Goal: Task Accomplishment & Management: Use online tool/utility

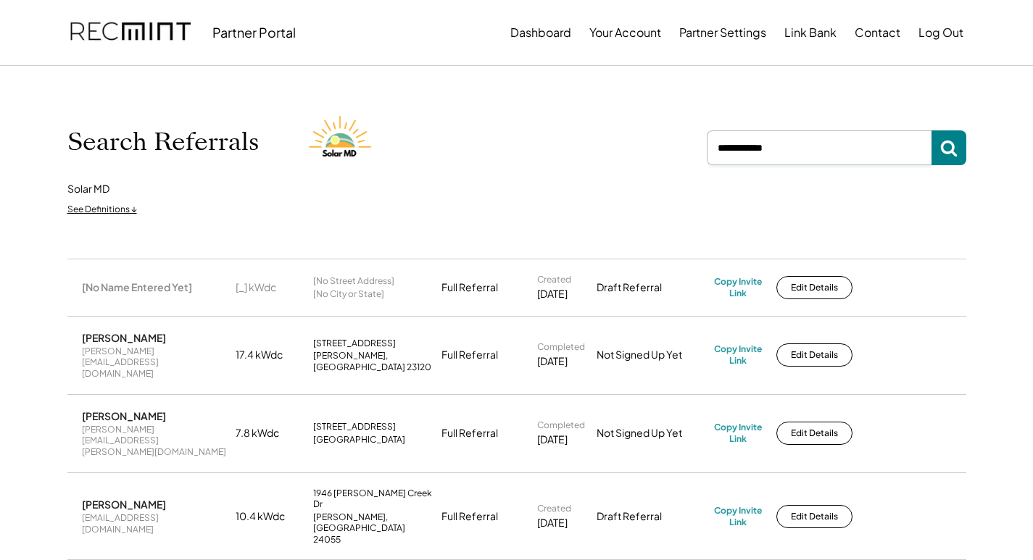
drag, startPoint x: 844, startPoint y: 147, endPoint x: 658, endPoint y: 127, distance: 186.7
click at [676, 151] on div "Search Referrals Solar MD See Definitions ↓" at bounding box center [516, 162] width 899 height 120
paste input "**********"
click at [952, 147] on use at bounding box center [948, 149] width 17 height 17
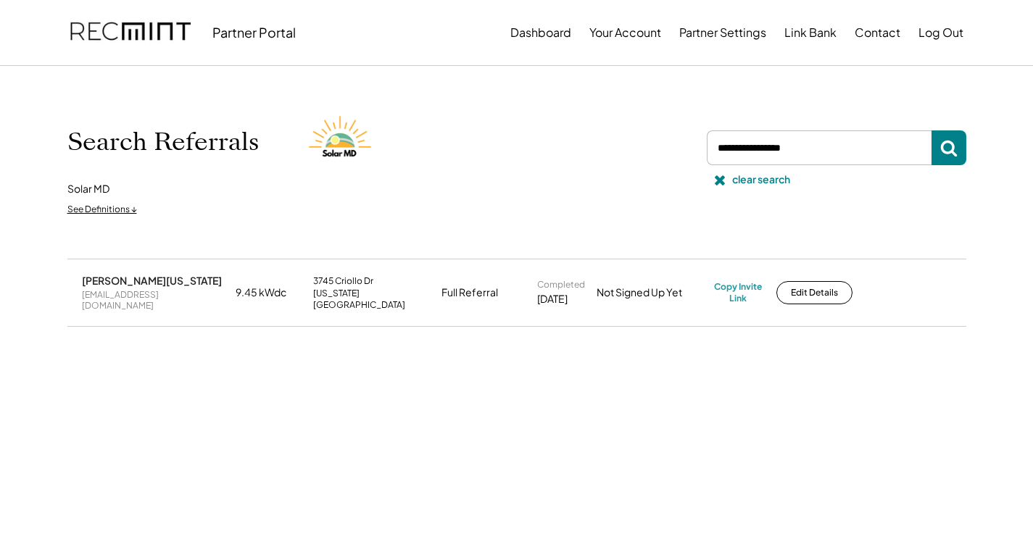
click at [153, 299] on div "[EMAIL_ADDRESS][DOMAIN_NAME]" at bounding box center [154, 300] width 145 height 22
copy div "[EMAIL_ADDRESS][DOMAIN_NAME]"
click at [744, 281] on div "Copy Invite Link" at bounding box center [738, 292] width 48 height 22
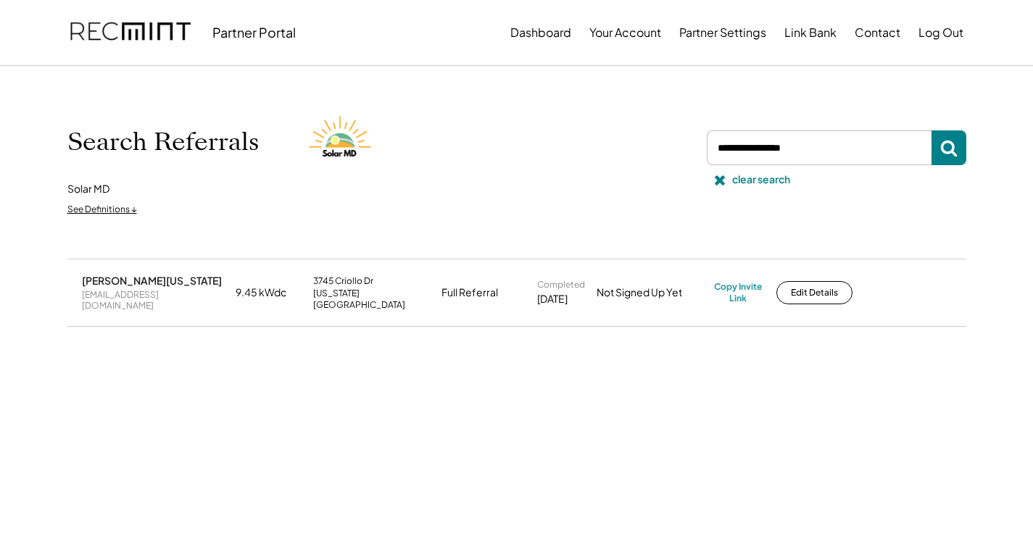
drag, startPoint x: 824, startPoint y: 149, endPoint x: 585, endPoint y: 125, distance: 239.6
click at [577, 122] on div "Search Referrals Solar MD See Definitions ↓ clear search" at bounding box center [516, 162] width 899 height 120
paste input "**********"
click at [957, 149] on icon at bounding box center [948, 147] width 17 height 17
click at [138, 294] on div "[EMAIL_ADDRESS][PERSON_NAME][DOMAIN_NAME]" at bounding box center [154, 300] width 145 height 22
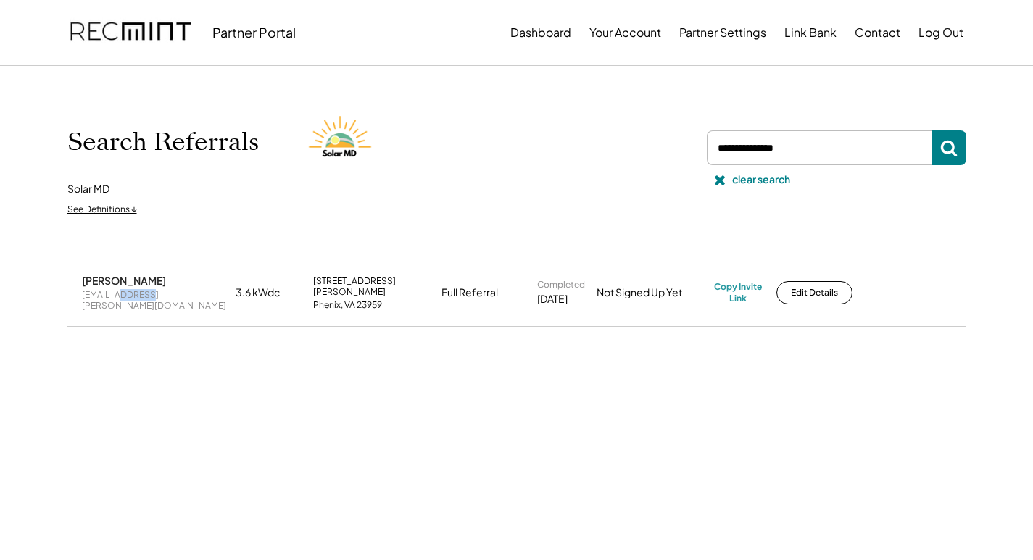
click at [138, 294] on div "[EMAIL_ADDRESS][PERSON_NAME][DOMAIN_NAME]" at bounding box center [154, 300] width 145 height 22
click at [136, 295] on div "[EMAIL_ADDRESS][PERSON_NAME][DOMAIN_NAME]" at bounding box center [154, 300] width 145 height 22
click at [137, 295] on div "[EMAIL_ADDRESS][PERSON_NAME][DOMAIN_NAME]" at bounding box center [154, 300] width 145 height 22
click at [117, 299] on div "[EMAIL_ADDRESS][PERSON_NAME][DOMAIN_NAME]" at bounding box center [154, 300] width 145 height 22
click at [117, 298] on div "[EMAIL_ADDRESS][PERSON_NAME][DOMAIN_NAME]" at bounding box center [154, 300] width 145 height 22
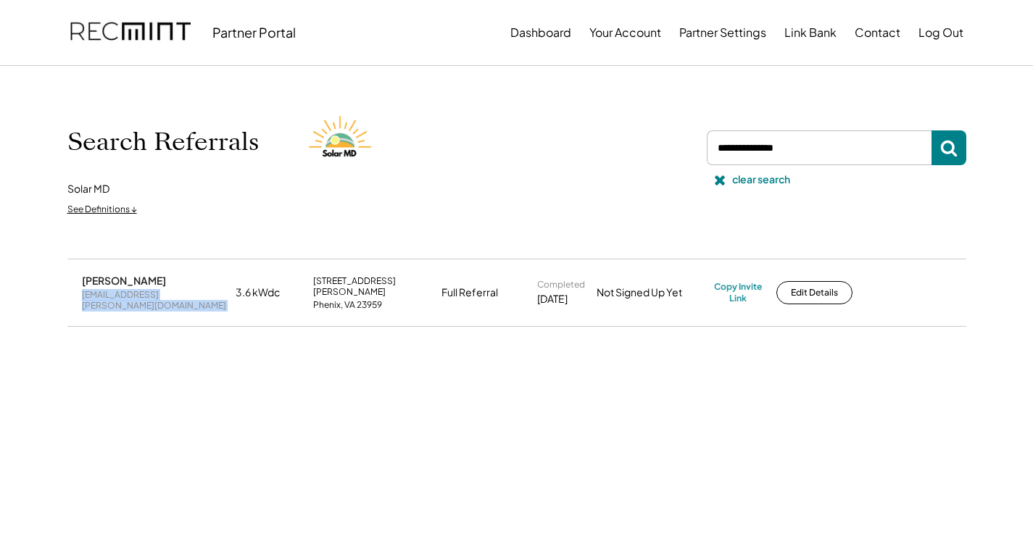
click at [117, 298] on div "[EMAIL_ADDRESS][PERSON_NAME][DOMAIN_NAME]" at bounding box center [154, 300] width 145 height 22
copy div "[EMAIL_ADDRESS][PERSON_NAME][DOMAIN_NAME]"
click at [731, 287] on div "Copy Invite Link" at bounding box center [738, 292] width 48 height 22
drag, startPoint x: 803, startPoint y: 149, endPoint x: 705, endPoint y: 157, distance: 97.4
click at [652, 145] on div "Search Referrals Solar MD See Definitions ↓ clear search" at bounding box center [516, 162] width 899 height 120
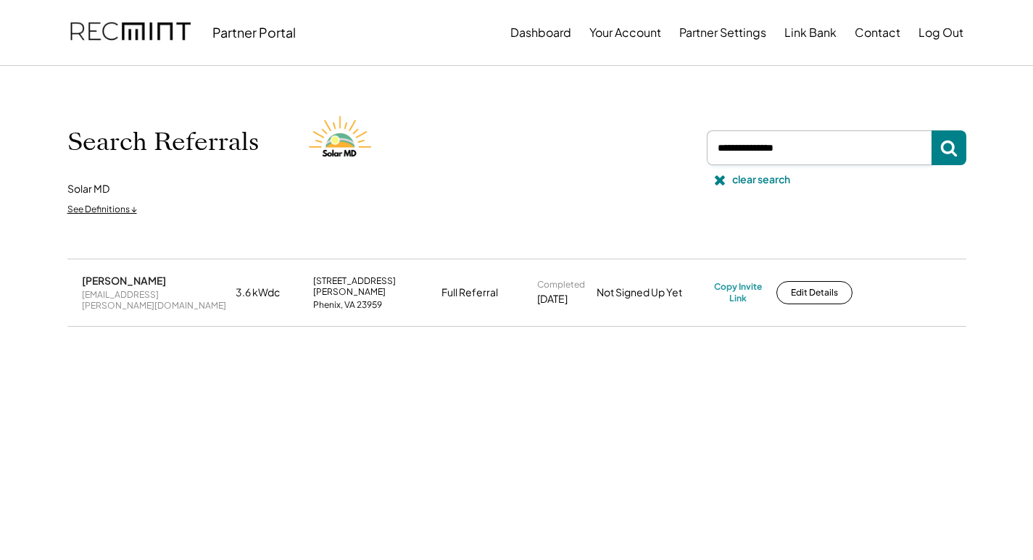
paste input "**********"
click at [945, 150] on icon at bounding box center [948, 147] width 17 height 17
click at [141, 297] on div "[EMAIL_ADDRESS][DOMAIN_NAME]" at bounding box center [154, 300] width 145 height 22
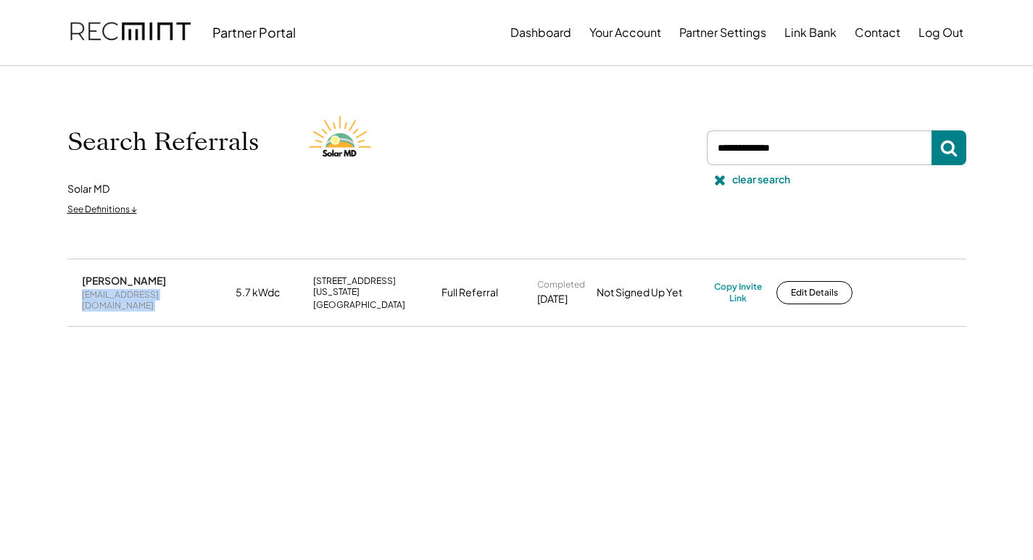
click at [141, 297] on div "[EMAIL_ADDRESS][DOMAIN_NAME]" at bounding box center [154, 300] width 145 height 22
copy div "[EMAIL_ADDRESS][DOMAIN_NAME]"
drag, startPoint x: 737, startPoint y: 289, endPoint x: 666, endPoint y: 260, distance: 76.3
click at [735, 289] on div "Copy Invite Link" at bounding box center [738, 292] width 48 height 22
click at [750, 295] on div "Copy Invite Link" at bounding box center [738, 292] width 48 height 22
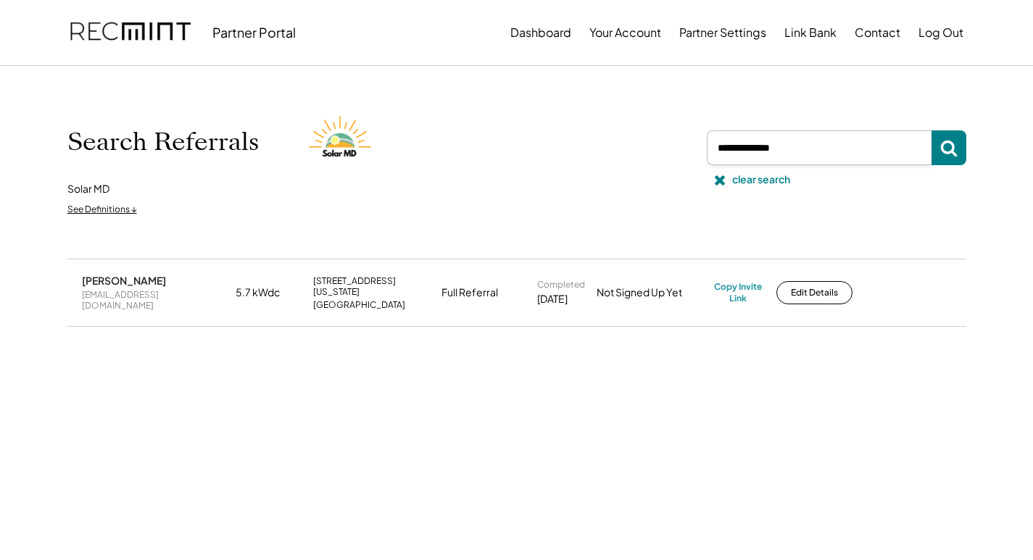
drag, startPoint x: 816, startPoint y: 156, endPoint x: 644, endPoint y: 147, distance: 171.3
click at [644, 147] on div "Search Referrals Solar MD See Definitions ↓ clear search" at bounding box center [516, 162] width 899 height 120
paste input "**********"
click at [954, 158] on button at bounding box center [949, 147] width 35 height 35
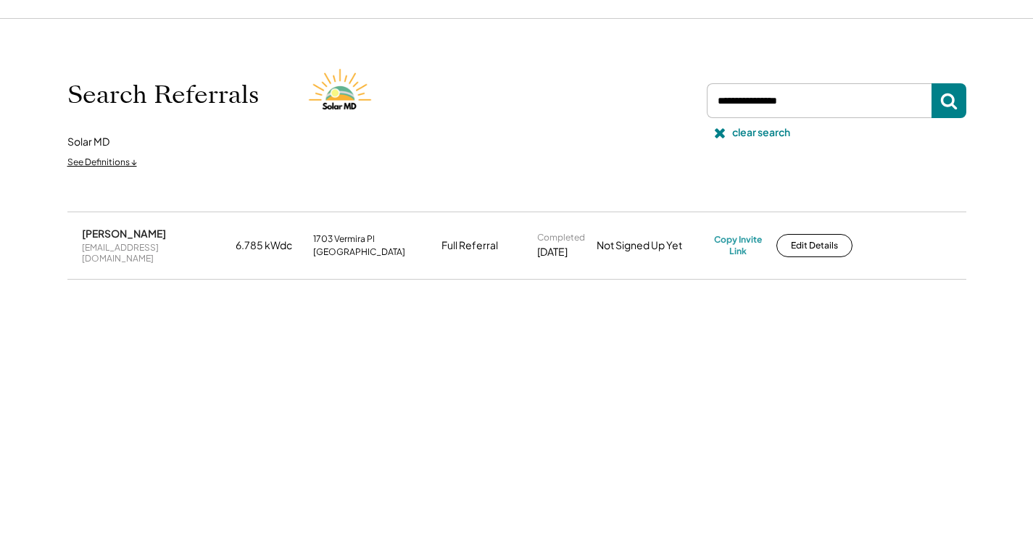
scroll to position [72, 0]
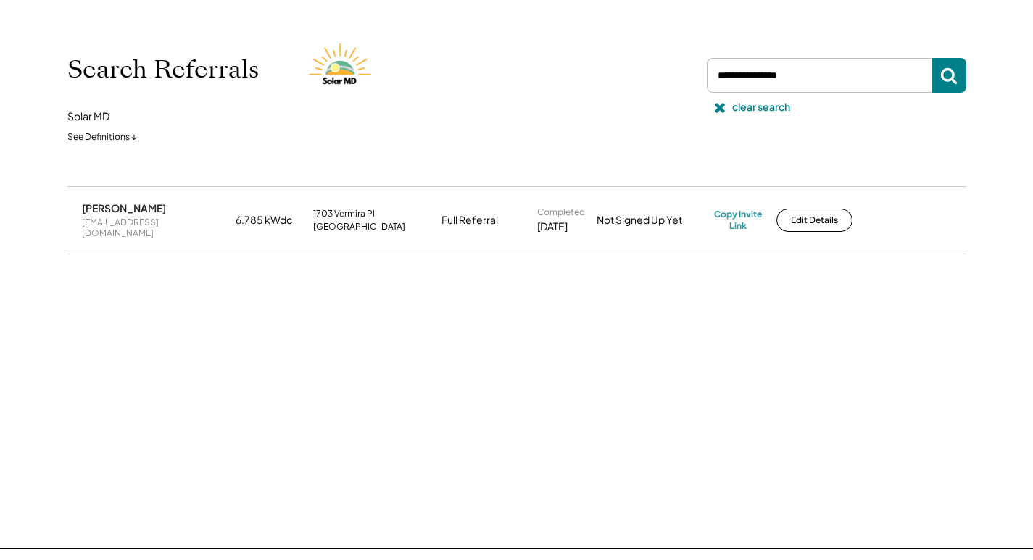
click at [125, 222] on div "[EMAIL_ADDRESS][DOMAIN_NAME]" at bounding box center [154, 228] width 145 height 22
copy div "[EMAIL_ADDRESS][DOMAIN_NAME]"
click at [738, 210] on div "Copy Invite Link" at bounding box center [738, 220] width 48 height 22
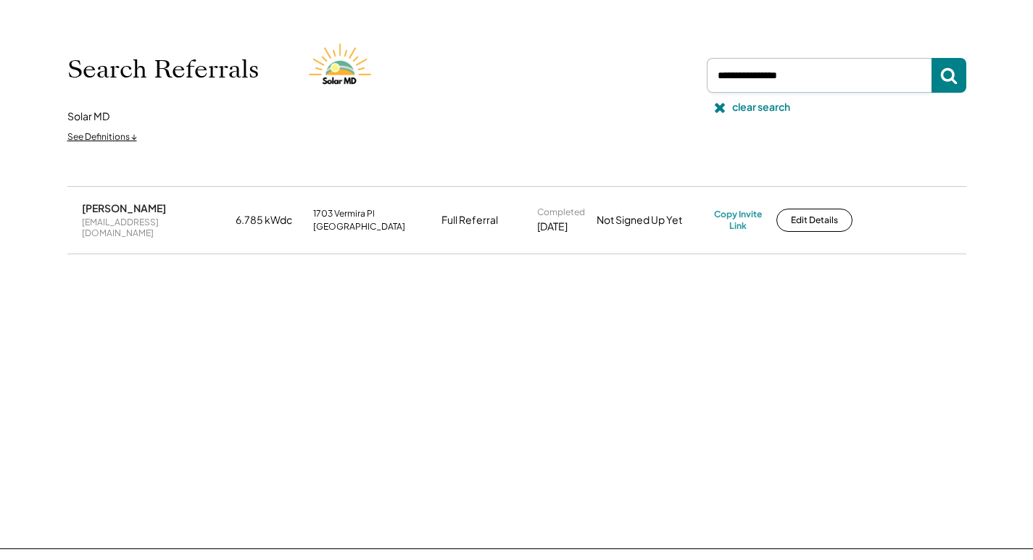
drag, startPoint x: 805, startPoint y: 71, endPoint x: 750, endPoint y: 78, distance: 55.5
click at [600, 54] on div "Search Referrals Solar MD See Definitions ↓ clear search" at bounding box center [516, 90] width 899 height 120
paste input "**********"
drag, startPoint x: 958, startPoint y: 75, endPoint x: 936, endPoint y: 75, distance: 22.5
click at [957, 74] on button at bounding box center [949, 75] width 35 height 35
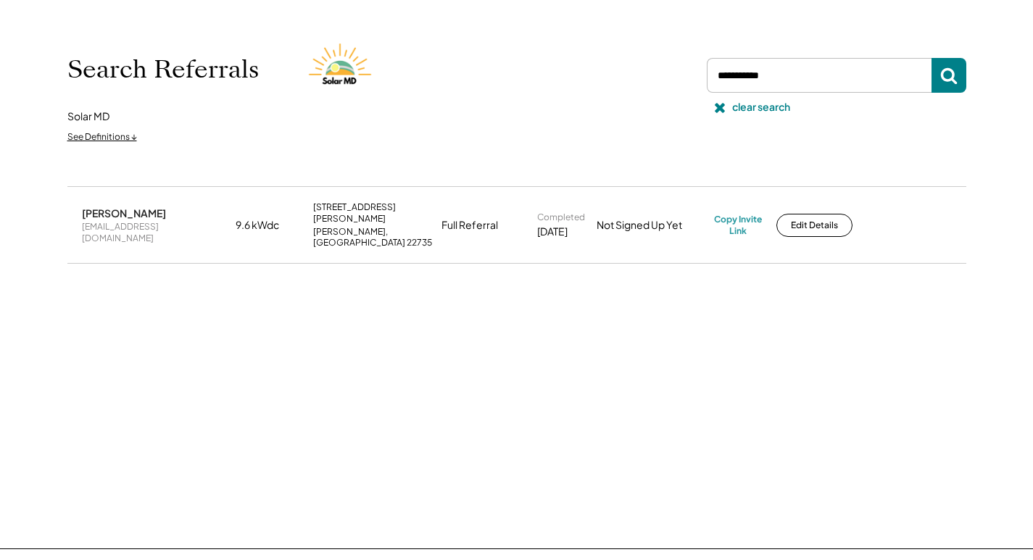
click at [115, 226] on div "[EMAIL_ADDRESS][DOMAIN_NAME]" at bounding box center [154, 232] width 145 height 22
click at [114, 223] on div "[EMAIL_ADDRESS][DOMAIN_NAME]" at bounding box center [154, 232] width 145 height 22
click at [113, 223] on div "[EMAIL_ADDRESS][DOMAIN_NAME]" at bounding box center [154, 232] width 145 height 22
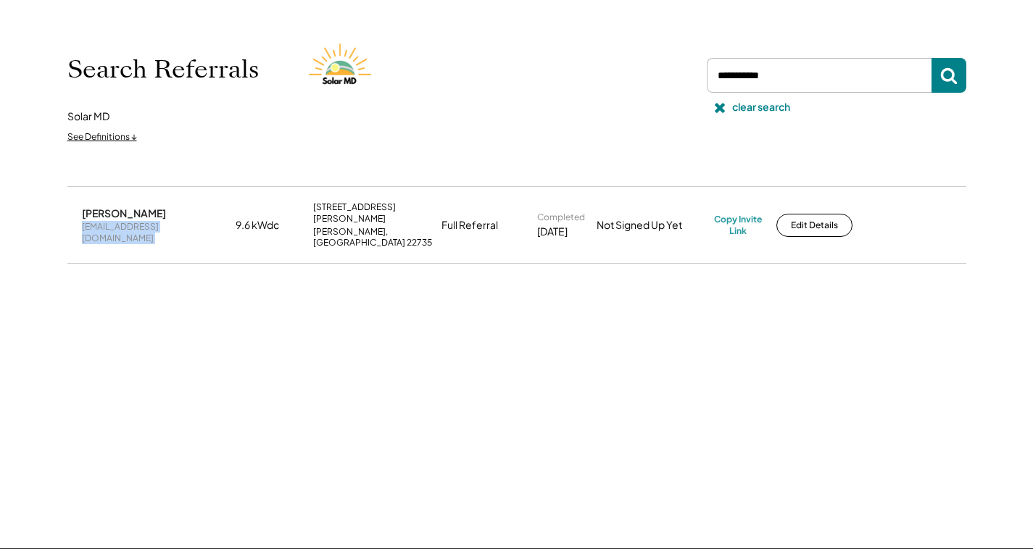
copy div "[EMAIL_ADDRESS][DOMAIN_NAME]"
click at [747, 217] on div "Copy Invite Link" at bounding box center [738, 225] width 48 height 22
drag, startPoint x: 640, startPoint y: 72, endPoint x: 666, endPoint y: 77, distance: 26.5
click at [637, 72] on div "Search Referrals Solar MD See Definitions ↓ clear search" at bounding box center [516, 90] width 899 height 120
paste input "**********"
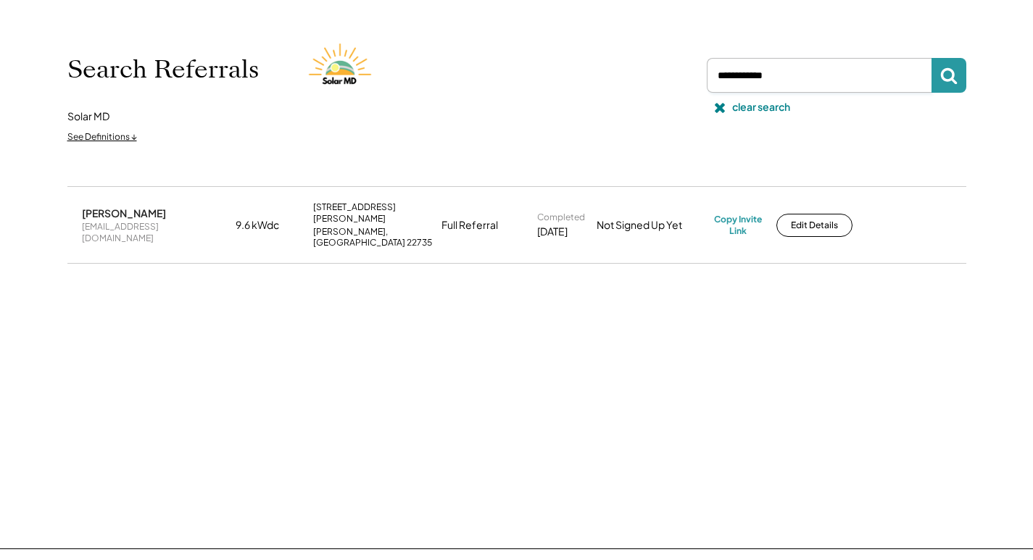
type input "**********"
click at [950, 77] on icon at bounding box center [948, 75] width 17 height 17
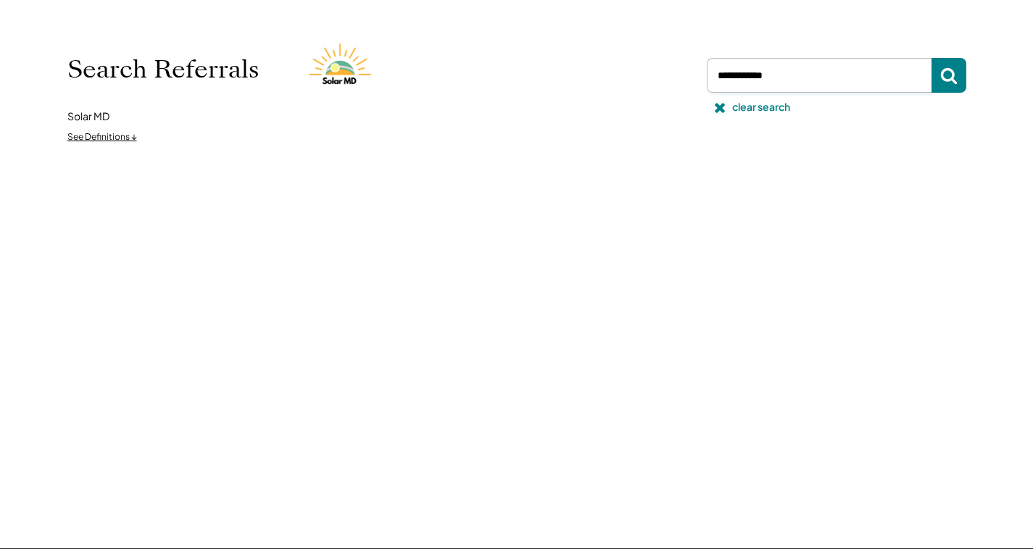
drag, startPoint x: 822, startPoint y: 75, endPoint x: 732, endPoint y: 74, distance: 89.9
click at [732, 74] on input "input" at bounding box center [819, 75] width 225 height 35
click at [953, 67] on icon at bounding box center [948, 75] width 17 height 17
click at [942, 78] on use at bounding box center [948, 76] width 17 height 17
click at [771, 225] on div "[PERSON_NAME] [EMAIL_ADDRESS][DOMAIN_NAME] 9.6 kWdc [STREET_ADDRESS][PERSON_NAM…" at bounding box center [516, 207] width 899 height 43
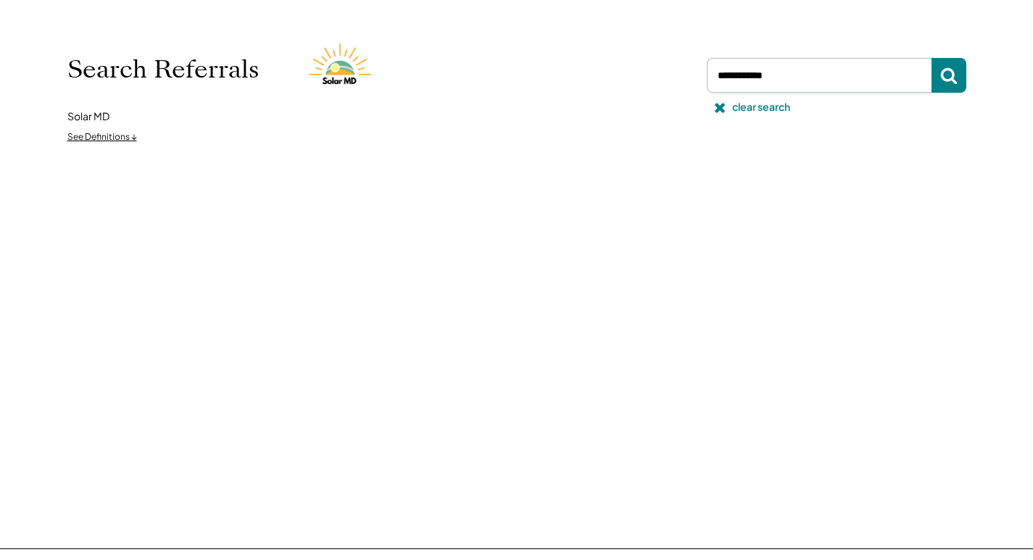
drag, startPoint x: 776, startPoint y: 67, endPoint x: 705, endPoint y: 70, distance: 71.1
click at [705, 70] on div at bounding box center [834, 75] width 265 height 35
paste input "**********"
click at [945, 81] on use at bounding box center [948, 76] width 17 height 17
drag, startPoint x: 595, startPoint y: 68, endPoint x: 662, endPoint y: 69, distance: 66.7
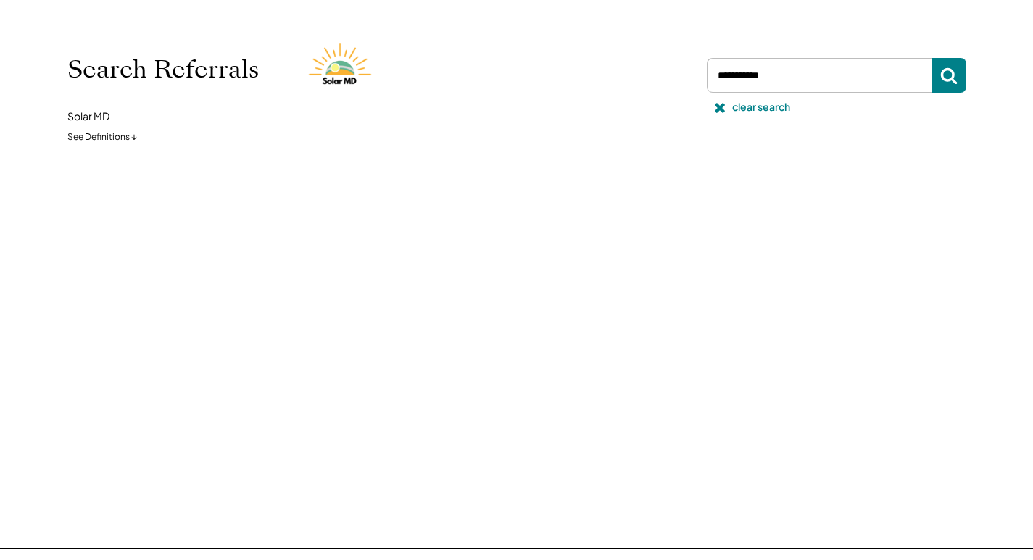
click at [597, 68] on div "Search Referrals Solar MD See Definitions ↓ clear search" at bounding box center [516, 90] width 899 height 120
paste input "**********"
click at [943, 62] on button at bounding box center [949, 75] width 35 height 35
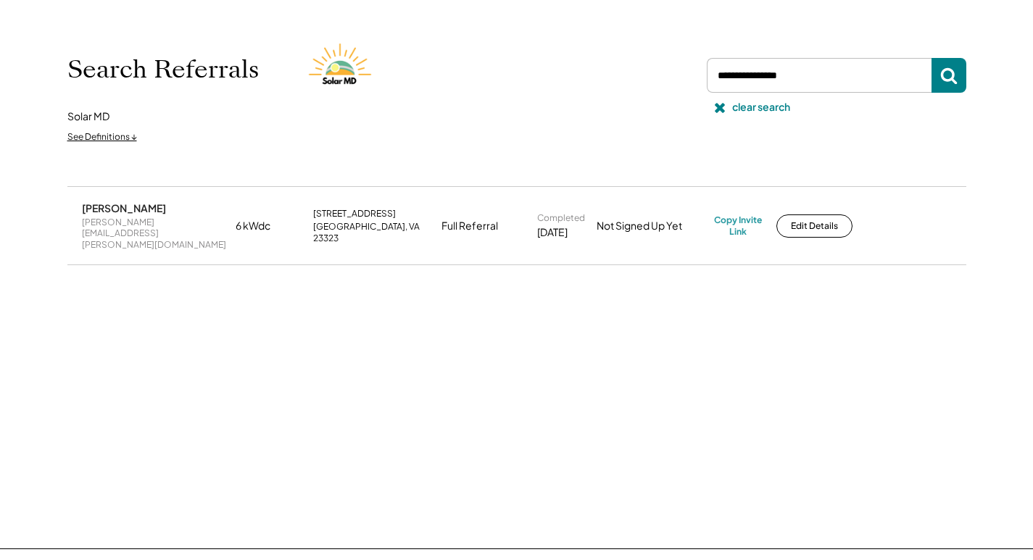
click at [108, 225] on div "[PERSON_NAME][EMAIL_ADDRESS][PERSON_NAME][DOMAIN_NAME]" at bounding box center [154, 234] width 145 height 34
click at [109, 223] on div "[PERSON_NAME][EMAIL_ADDRESS][PERSON_NAME][DOMAIN_NAME]" at bounding box center [154, 234] width 145 height 34
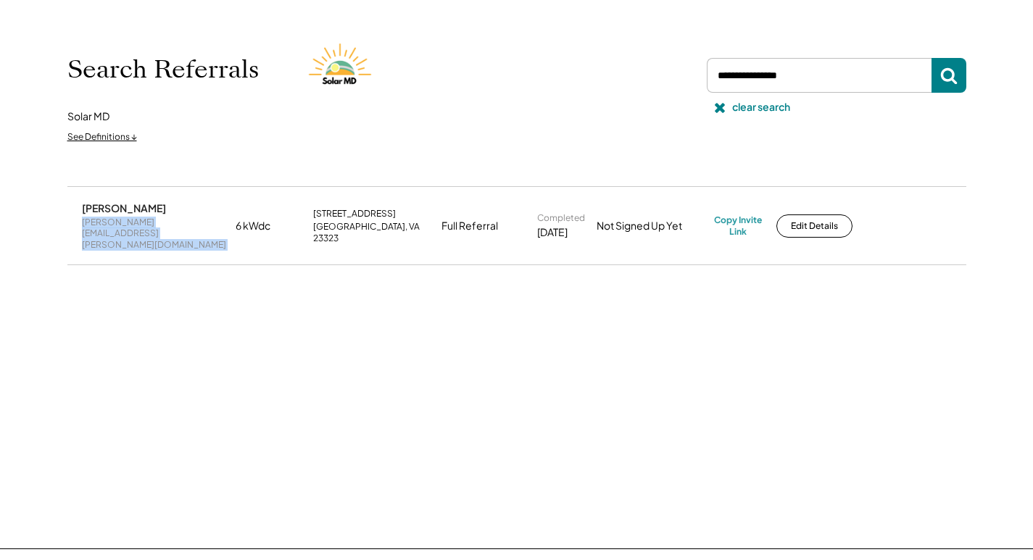
copy div "[PERSON_NAME][EMAIL_ADDRESS][PERSON_NAME][DOMAIN_NAME]"
drag, startPoint x: 733, startPoint y: 213, endPoint x: 721, endPoint y: 212, distance: 11.7
click at [731, 215] on div "Copy Invite Link" at bounding box center [738, 226] width 48 height 22
drag, startPoint x: 815, startPoint y: 76, endPoint x: 742, endPoint y: 78, distance: 72.5
click at [742, 78] on input "input" at bounding box center [819, 75] width 225 height 35
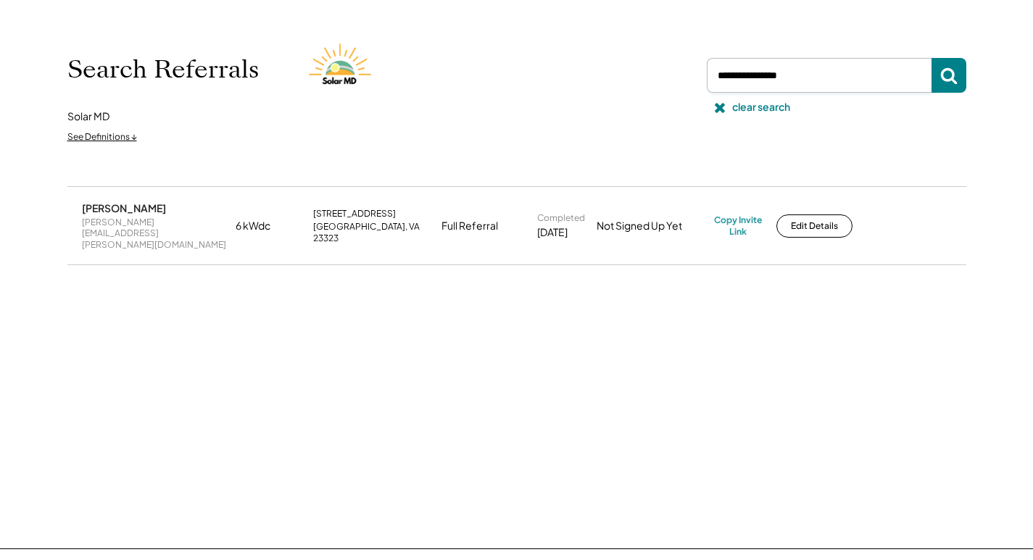
click at [803, 72] on input "input" at bounding box center [819, 75] width 225 height 35
drag, startPoint x: 813, startPoint y: 74, endPoint x: 784, endPoint y: 84, distance: 30.0
click at [728, 81] on input "input" at bounding box center [819, 75] width 225 height 35
drag, startPoint x: 791, startPoint y: 81, endPoint x: 807, endPoint y: 71, distance: 18.9
click at [792, 80] on input "input" at bounding box center [819, 75] width 225 height 35
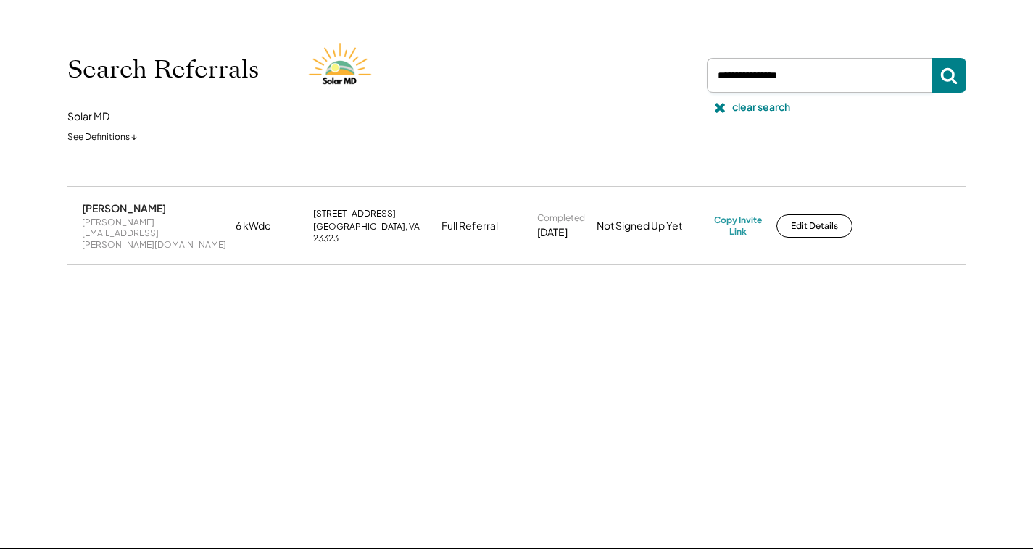
click at [810, 70] on input "input" at bounding box center [819, 75] width 225 height 35
drag, startPoint x: 760, startPoint y: 76, endPoint x: 705, endPoint y: 78, distance: 55.1
click at [705, 78] on div at bounding box center [834, 75] width 265 height 35
paste input "**********"
drag, startPoint x: 957, startPoint y: 73, endPoint x: 929, endPoint y: 74, distance: 28.3
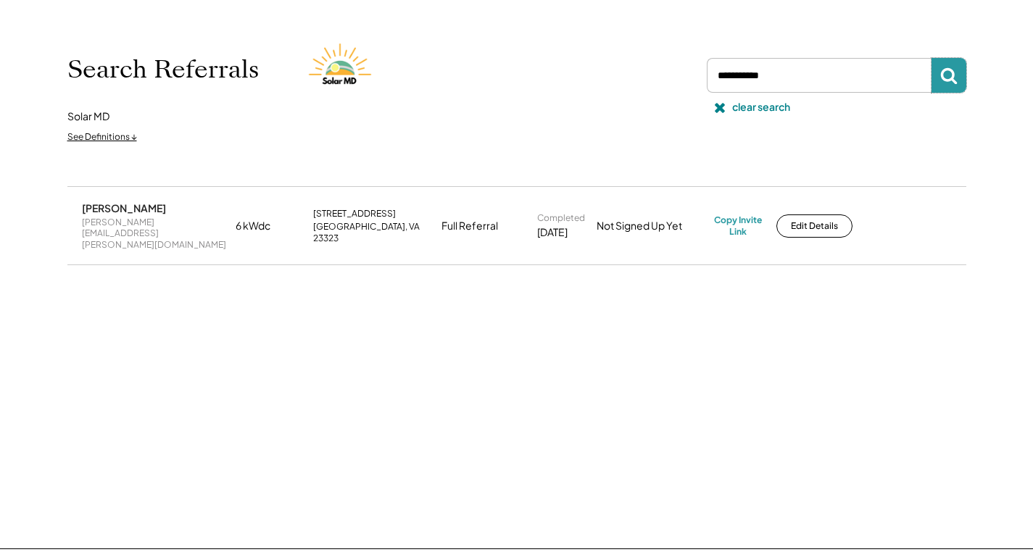
click at [956, 73] on icon at bounding box center [948, 75] width 17 height 17
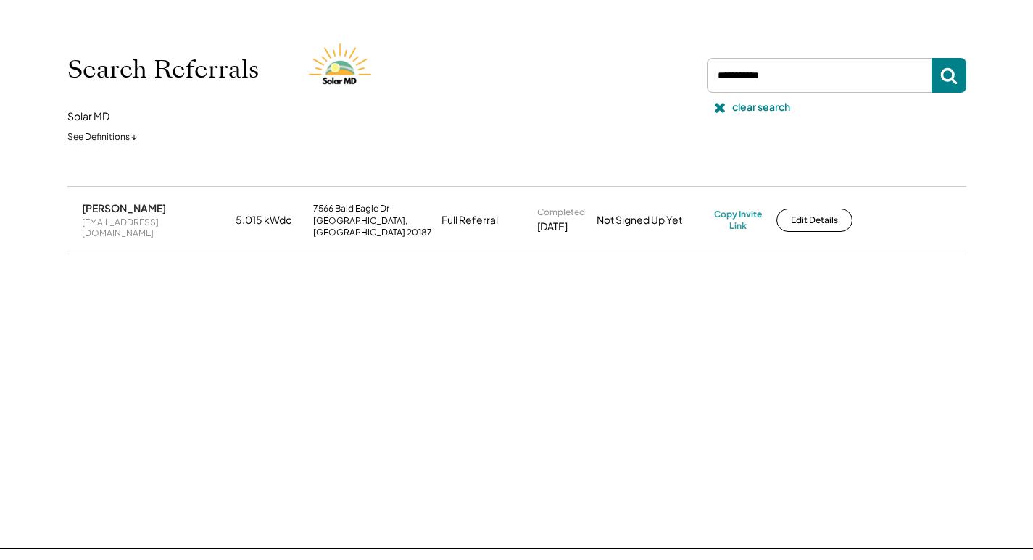
click at [137, 223] on div "[EMAIL_ADDRESS][DOMAIN_NAME]" at bounding box center [154, 228] width 145 height 22
copy div "[EMAIL_ADDRESS][DOMAIN_NAME]"
click at [735, 214] on div "Copy Invite Link" at bounding box center [738, 220] width 48 height 22
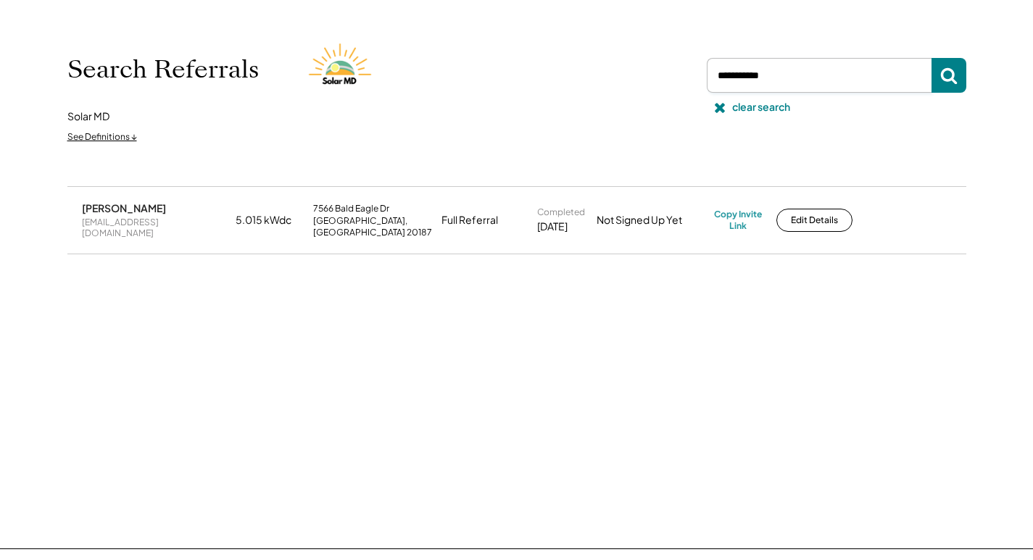
drag, startPoint x: 800, startPoint y: 73, endPoint x: 671, endPoint y: 93, distance: 129.8
click at [671, 93] on div "Search Referrals Solar MD See Definitions ↓ clear search" at bounding box center [516, 90] width 899 height 120
paste input "**********"
drag, startPoint x: 955, startPoint y: 75, endPoint x: 944, endPoint y: 78, distance: 11.5
click at [954, 75] on icon at bounding box center [948, 75] width 17 height 17
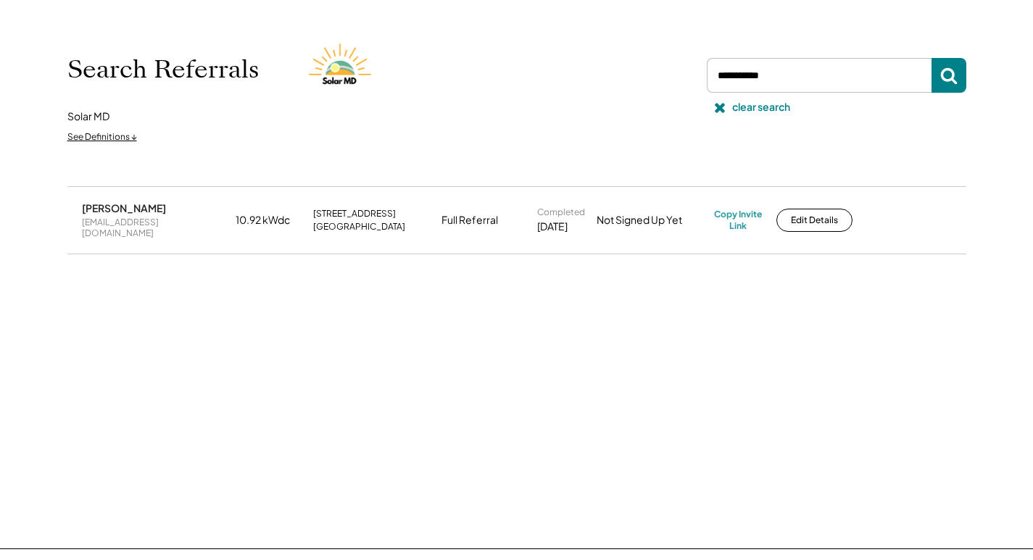
click at [161, 223] on div "[EMAIL_ADDRESS][DOMAIN_NAME]" at bounding box center [154, 228] width 145 height 22
click at [162, 223] on div "[EMAIL_ADDRESS][DOMAIN_NAME]" at bounding box center [154, 228] width 145 height 22
copy div "[EMAIL_ADDRESS][DOMAIN_NAME]"
click at [736, 212] on div "Copy Invite Link" at bounding box center [738, 220] width 48 height 22
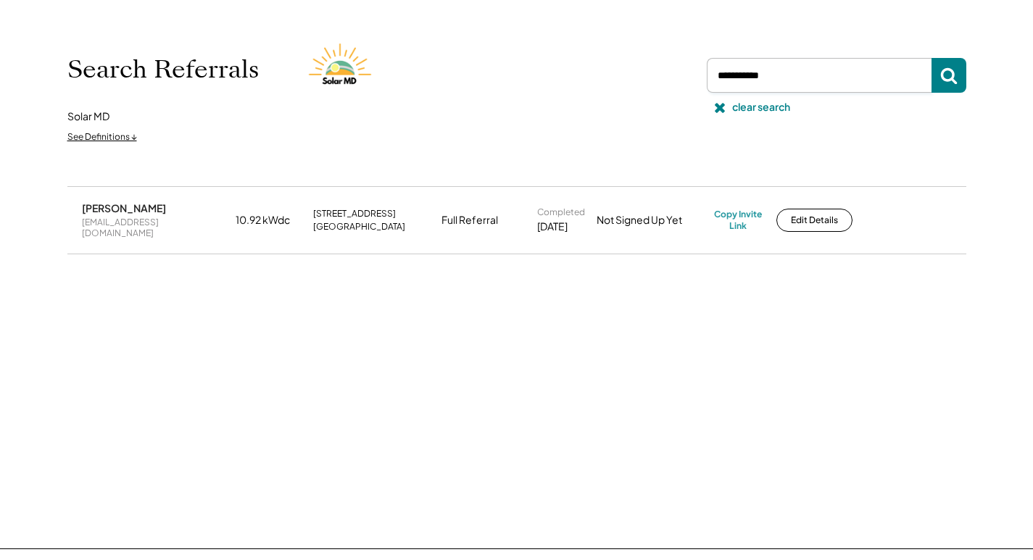
drag, startPoint x: 792, startPoint y: 72, endPoint x: 666, endPoint y: 73, distance: 126.1
click at [666, 73] on div "Search Referrals Solar MD See Definitions ↓ clear search" at bounding box center [516, 90] width 899 height 120
paste input "**********"
click at [938, 72] on button at bounding box center [949, 75] width 35 height 35
click at [738, 209] on div "Copy Invite Link" at bounding box center [738, 220] width 48 height 22
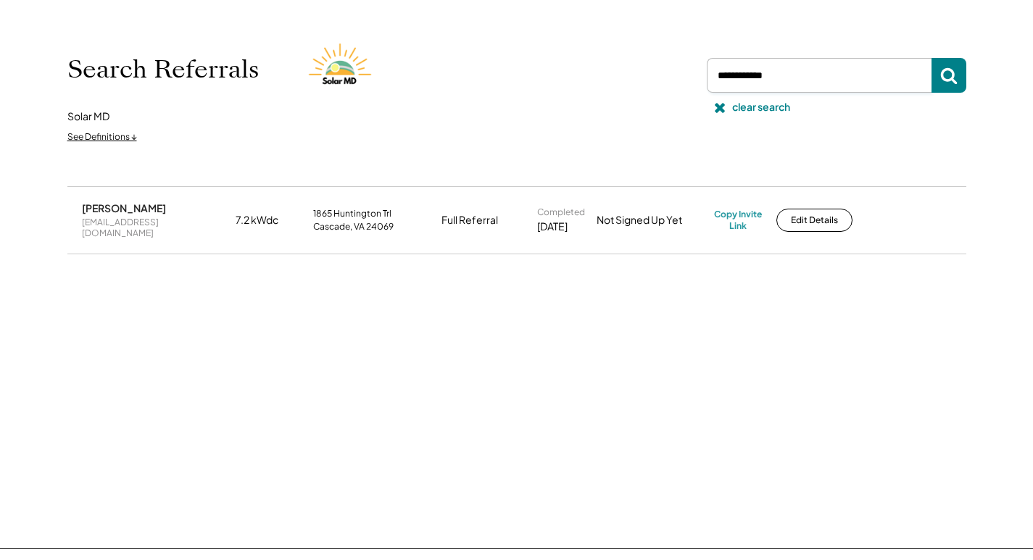
drag, startPoint x: 749, startPoint y: 78, endPoint x: 727, endPoint y: 81, distance: 21.9
click at [716, 80] on input "input" at bounding box center [819, 75] width 225 height 35
drag, startPoint x: 596, startPoint y: 77, endPoint x: 620, endPoint y: 78, distance: 23.9
click at [598, 77] on div "Search Referrals Solar MD See Definitions ↓ clear search" at bounding box center [516, 90] width 899 height 120
paste input "**********"
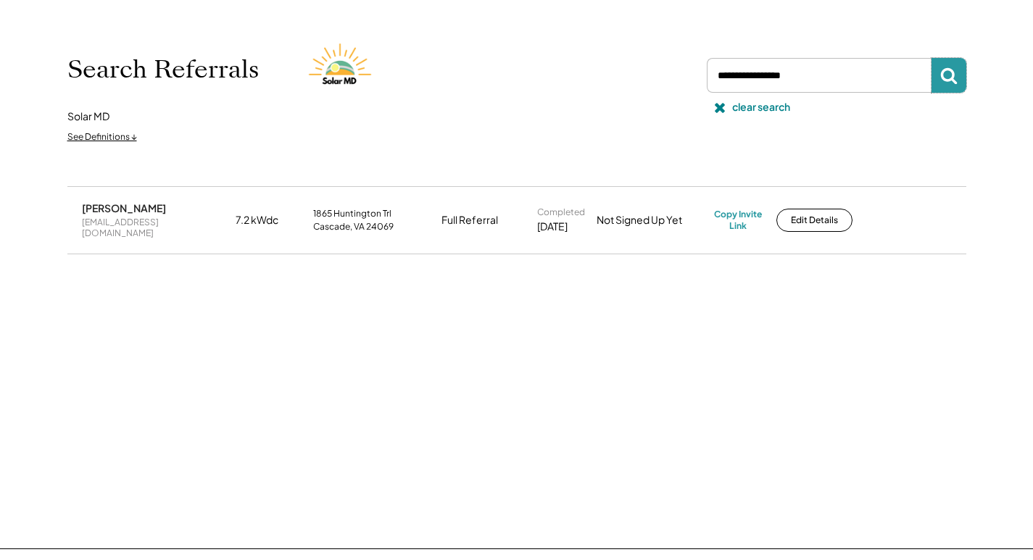
click at [959, 72] on button at bounding box center [949, 75] width 35 height 35
click at [155, 227] on div "[EMAIL_ADDRESS][DOMAIN_NAME]" at bounding box center [154, 228] width 145 height 22
copy div "[EMAIL_ADDRESS][DOMAIN_NAME]"
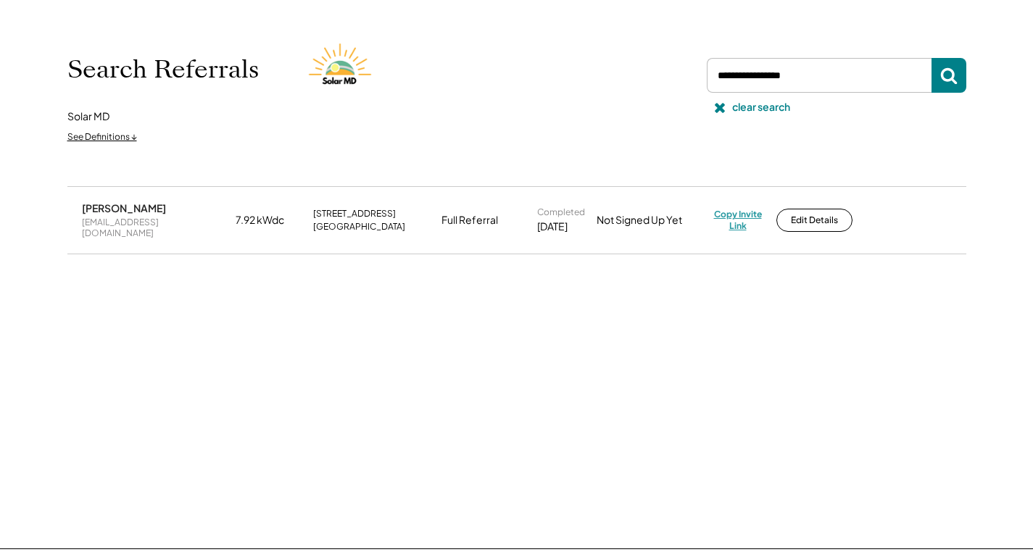
drag, startPoint x: 728, startPoint y: 205, endPoint x: 700, endPoint y: 206, distance: 28.3
click at [726, 209] on div "Copy Invite Link" at bounding box center [738, 220] width 48 height 22
drag, startPoint x: 670, startPoint y: 70, endPoint x: 638, endPoint y: 70, distance: 31.9
click at [631, 69] on div "Search Referrals Solar MD See Definitions ↓ clear search" at bounding box center [516, 90] width 899 height 120
paste input "**********"
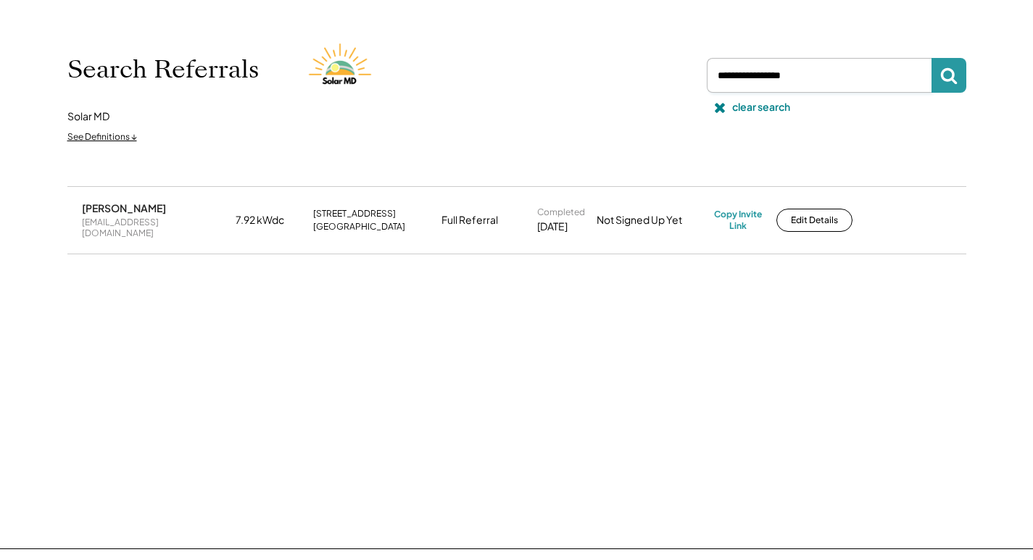
click at [958, 78] on button at bounding box center [949, 75] width 35 height 35
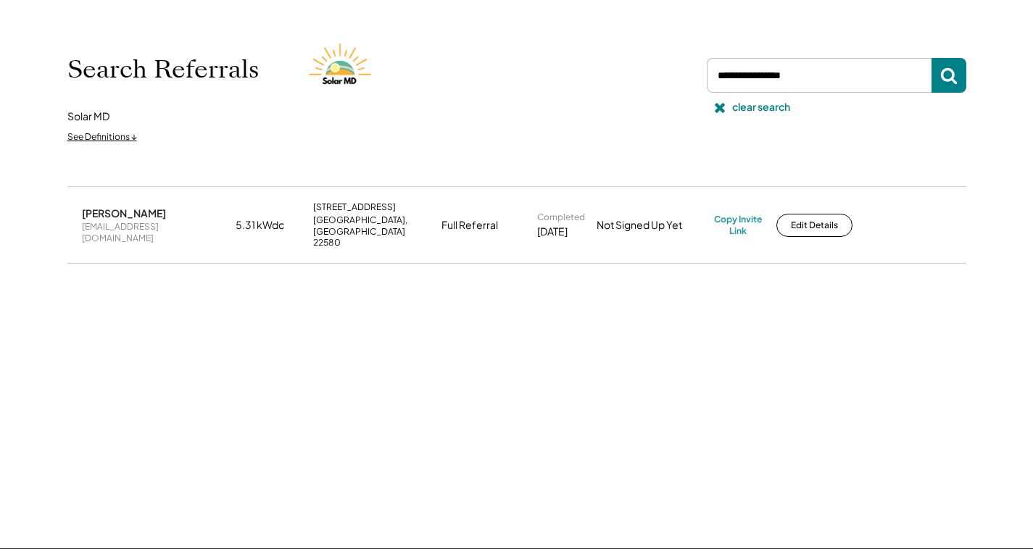
click at [149, 223] on div "[EMAIL_ADDRESS][DOMAIN_NAME]" at bounding box center [154, 232] width 145 height 22
copy div "[EMAIL_ADDRESS][DOMAIN_NAME]"
click at [743, 217] on div "Copy Invite Link" at bounding box center [738, 225] width 48 height 22
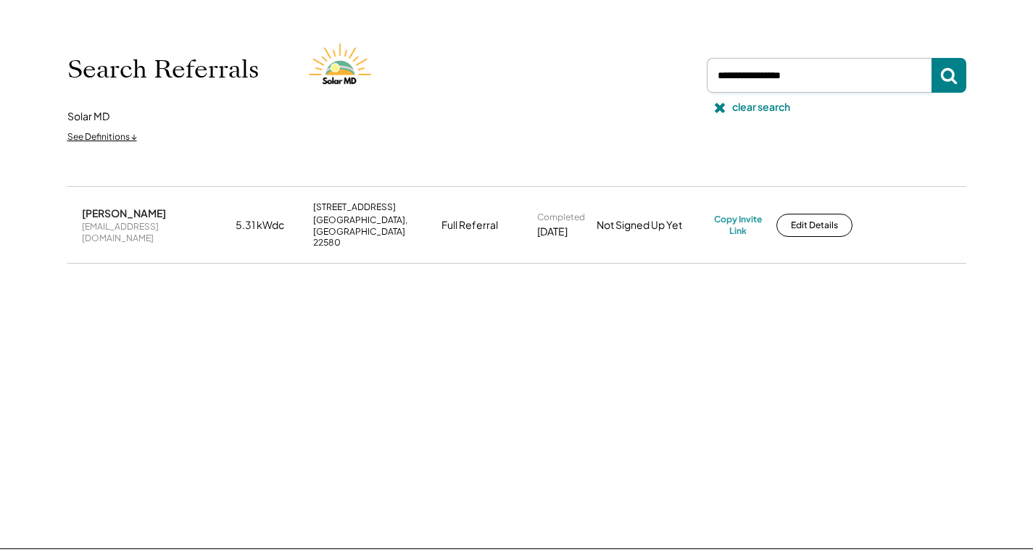
drag, startPoint x: 745, startPoint y: 74, endPoint x: 668, endPoint y: 80, distance: 77.1
click at [668, 81] on div "Search Referrals Solar MD See Definitions ↓ clear search" at bounding box center [516, 90] width 899 height 120
paste input "**********"
click at [945, 72] on icon at bounding box center [948, 75] width 17 height 17
click at [133, 223] on div "[EMAIL_ADDRESS][DOMAIN_NAME]" at bounding box center [154, 232] width 145 height 22
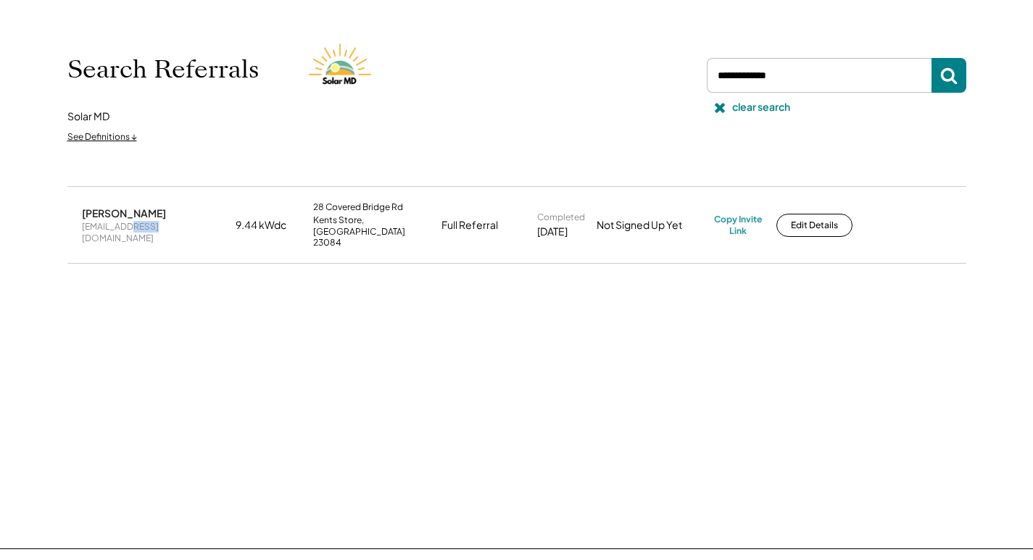
click at [133, 224] on div "[EMAIL_ADDRESS][DOMAIN_NAME]" at bounding box center [154, 232] width 145 height 22
drag, startPoint x: 776, startPoint y: 67, endPoint x: 639, endPoint y: 68, distance: 137.0
click at [639, 68] on div "Search Referrals Solar MD See Definitions ↓ clear search" at bounding box center [516, 90] width 899 height 120
paste input "**********"
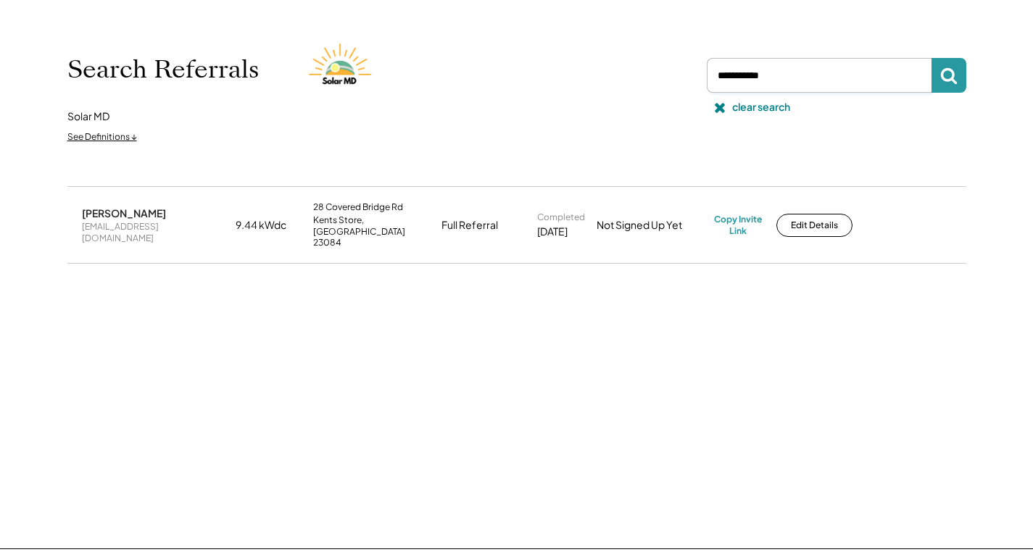
click at [960, 75] on button at bounding box center [949, 75] width 35 height 35
click at [121, 223] on div "[EMAIL_ADDRESS][DOMAIN_NAME]" at bounding box center [154, 232] width 145 height 22
click at [739, 214] on div "Copy Invite Link" at bounding box center [738, 225] width 48 height 22
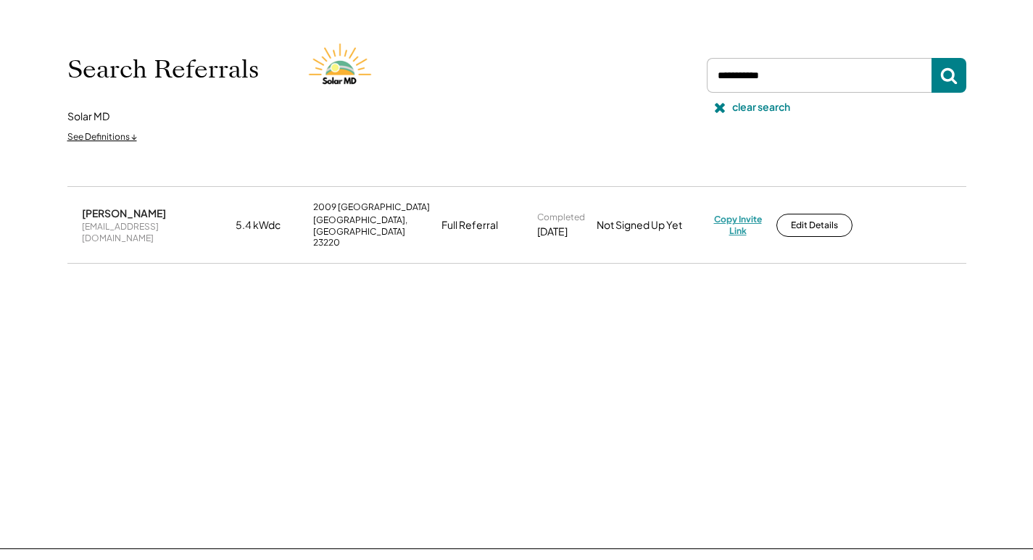
click at [760, 214] on div "Copy Invite Link" at bounding box center [738, 225] width 48 height 22
drag, startPoint x: 788, startPoint y: 78, endPoint x: 663, endPoint y: 62, distance: 125.7
click at [589, 65] on div "Search Referrals Solar MD See Definitions ↓ clear search" at bounding box center [516, 90] width 899 height 120
paste input "**********"
click at [948, 80] on use at bounding box center [948, 76] width 17 height 17
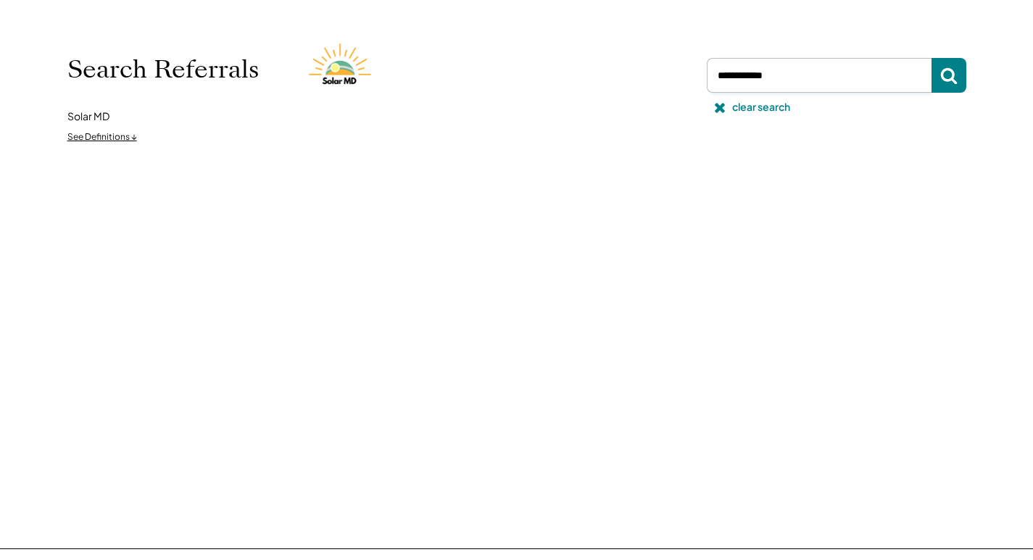
drag, startPoint x: 747, startPoint y: 78, endPoint x: 702, endPoint y: 75, distance: 45.8
click at [703, 75] on div at bounding box center [834, 75] width 265 height 35
click at [749, 69] on input "input" at bounding box center [819, 75] width 225 height 35
paste input "**********"
click at [950, 78] on icon at bounding box center [948, 75] width 17 height 17
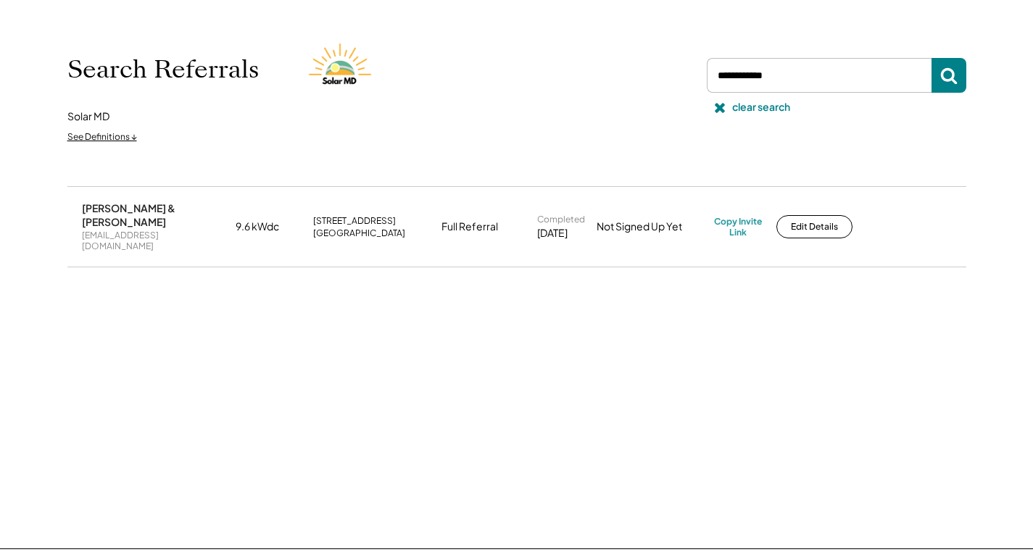
click at [152, 230] on div "[EMAIL_ADDRESS][DOMAIN_NAME]" at bounding box center [154, 241] width 145 height 22
click at [735, 216] on div "Copy Invite Link" at bounding box center [738, 227] width 48 height 22
click at [639, 74] on div "Search Referrals Solar MD See Definitions ↓ clear search" at bounding box center [516, 90] width 899 height 120
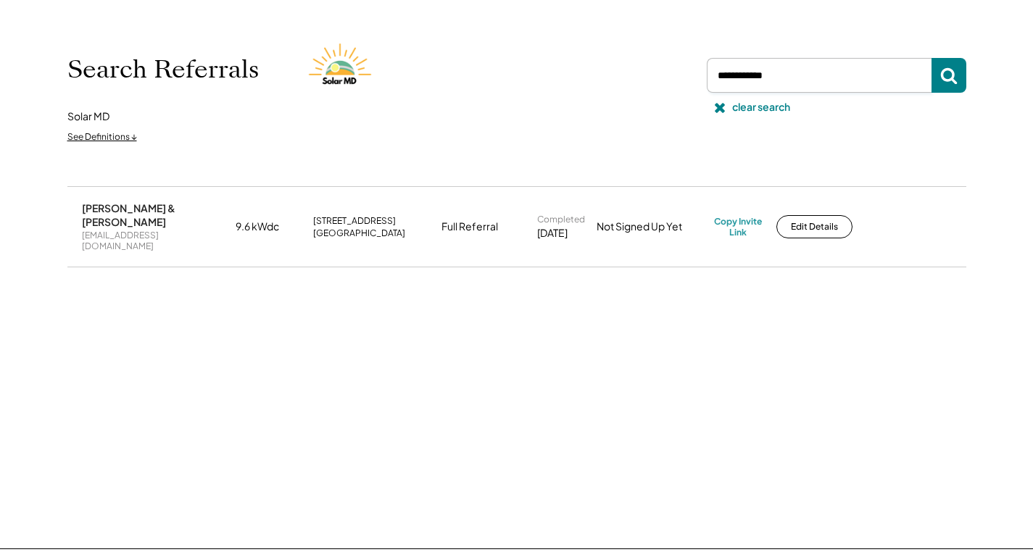
paste input "*********"
click at [945, 83] on button at bounding box center [949, 75] width 35 height 35
click at [136, 228] on div "[EMAIL_ADDRESS][DOMAIN_NAME]" at bounding box center [154, 232] width 145 height 22
click at [128, 221] on div "[EMAIL_ADDRESS][DOMAIN_NAME]" at bounding box center [154, 232] width 145 height 22
click at [125, 221] on div "[EMAIL_ADDRESS][DOMAIN_NAME]" at bounding box center [154, 232] width 145 height 22
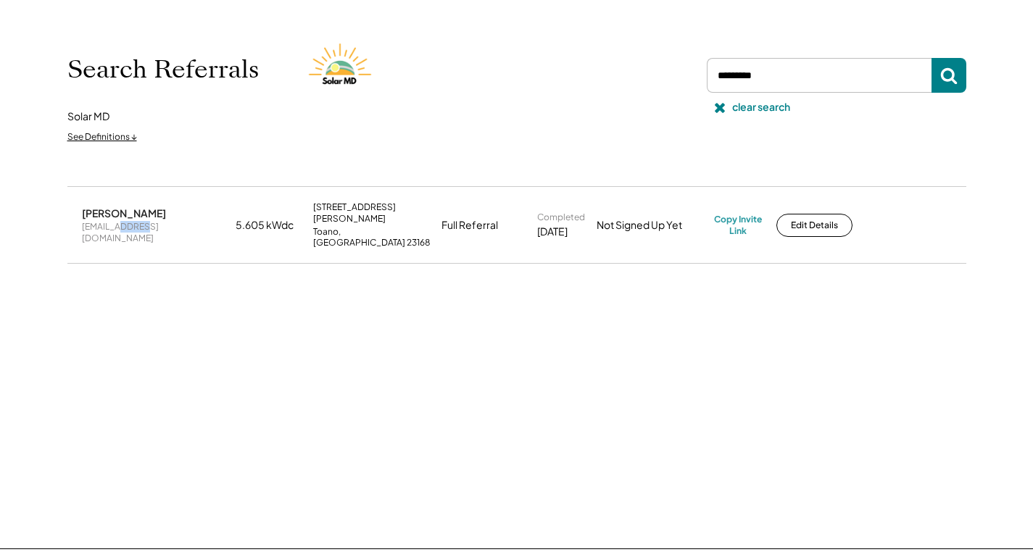
click at [126, 221] on div "[EMAIL_ADDRESS][DOMAIN_NAME]" at bounding box center [154, 232] width 145 height 22
click at [130, 221] on div "[EMAIL_ADDRESS][DOMAIN_NAME]" at bounding box center [154, 232] width 145 height 22
drag, startPoint x: 728, startPoint y: 211, endPoint x: 755, endPoint y: 210, distance: 26.9
click at [731, 214] on div "Copy Invite Link" at bounding box center [738, 225] width 48 height 22
drag, startPoint x: 784, startPoint y: 75, endPoint x: 638, endPoint y: 75, distance: 145.7
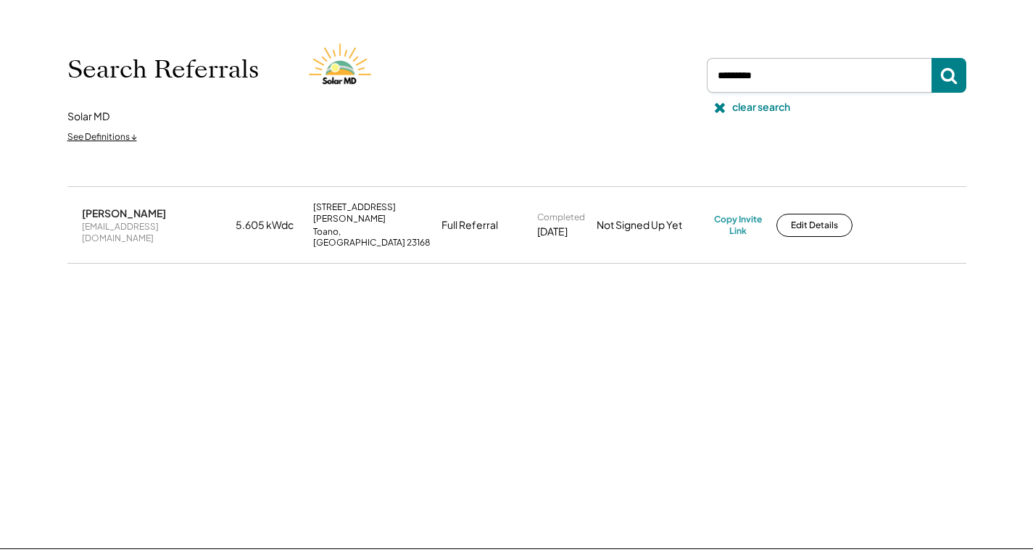
click at [630, 74] on div "Search Referrals Solar MD See Definitions ↓ clear search" at bounding box center [516, 90] width 899 height 120
paste input "**********"
click at [943, 78] on use at bounding box center [948, 76] width 17 height 17
click at [153, 224] on div "[EMAIL_ADDRESS][DOMAIN_NAME]" at bounding box center [154, 232] width 145 height 22
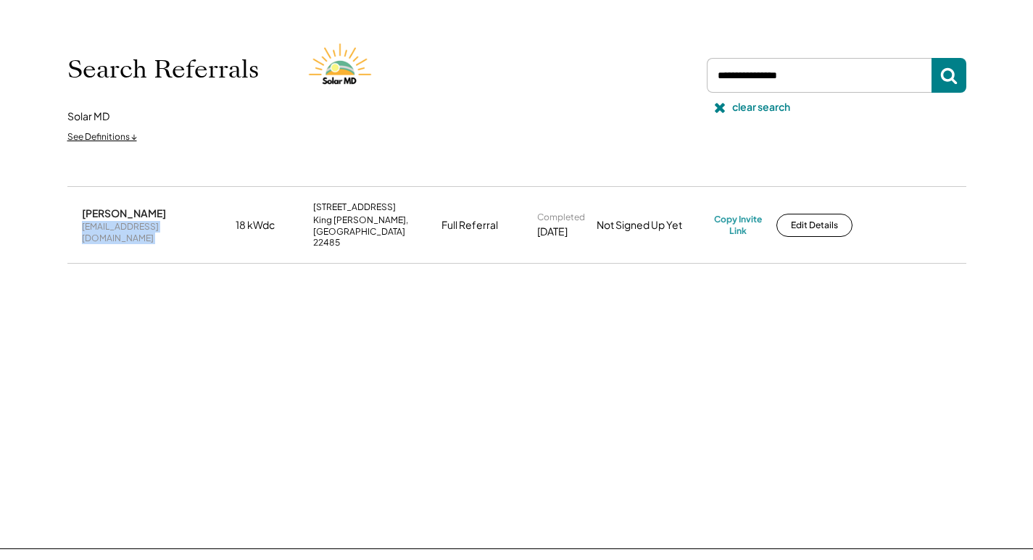
click at [153, 224] on div "[EMAIL_ADDRESS][DOMAIN_NAME]" at bounding box center [154, 232] width 145 height 22
drag, startPoint x: 728, startPoint y: 207, endPoint x: 758, endPoint y: 199, distance: 30.8
click at [728, 214] on div "Copy Invite Link" at bounding box center [738, 225] width 48 height 22
drag, startPoint x: 815, startPoint y: 75, endPoint x: 594, endPoint y: 65, distance: 221.3
click at [575, 65] on div "Search Referrals Solar MD See Definitions ↓ clear search" at bounding box center [516, 90] width 899 height 120
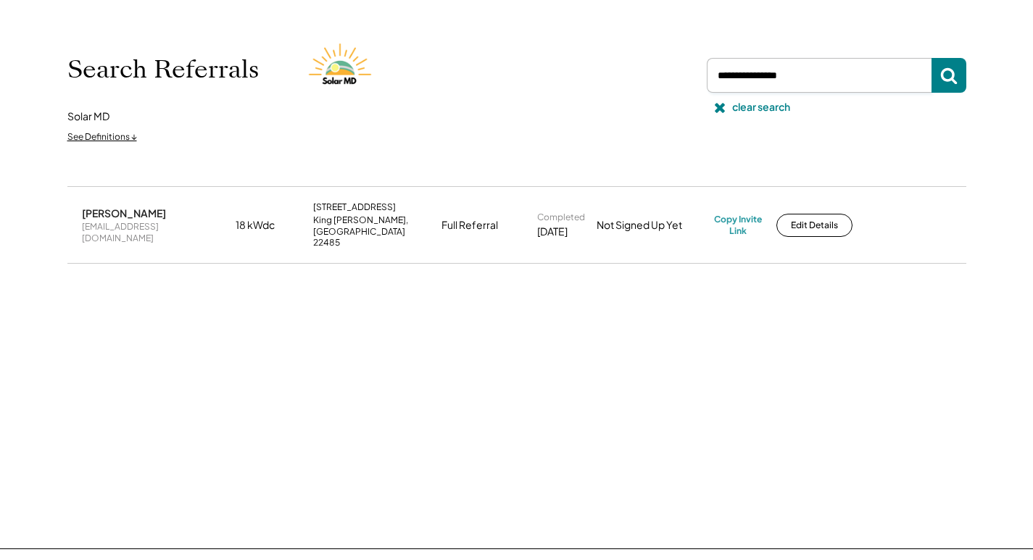
paste input "**********"
drag, startPoint x: 926, startPoint y: 78, endPoint x: 940, endPoint y: 72, distance: 14.7
click at [938, 73] on div at bounding box center [834, 75] width 265 height 35
click at [942, 72] on use at bounding box center [948, 76] width 17 height 17
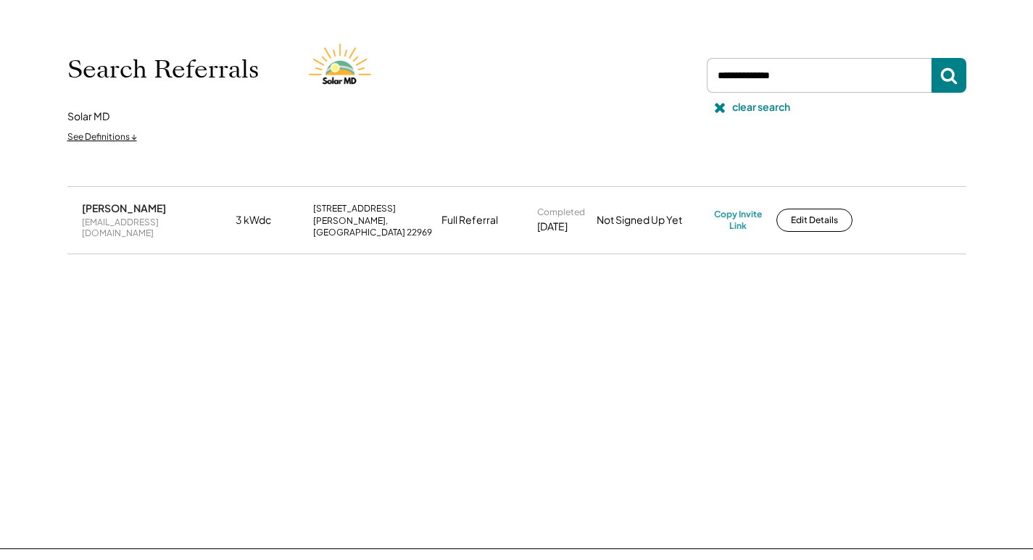
click at [149, 226] on div "[EMAIL_ADDRESS][DOMAIN_NAME]" at bounding box center [154, 228] width 145 height 22
click at [148, 221] on div "[EMAIL_ADDRESS][DOMAIN_NAME]" at bounding box center [154, 228] width 145 height 22
click at [147, 221] on div "[EMAIL_ADDRESS][DOMAIN_NAME]" at bounding box center [154, 228] width 145 height 22
drag, startPoint x: 737, startPoint y: 222, endPoint x: 732, endPoint y: 216, distance: 7.7
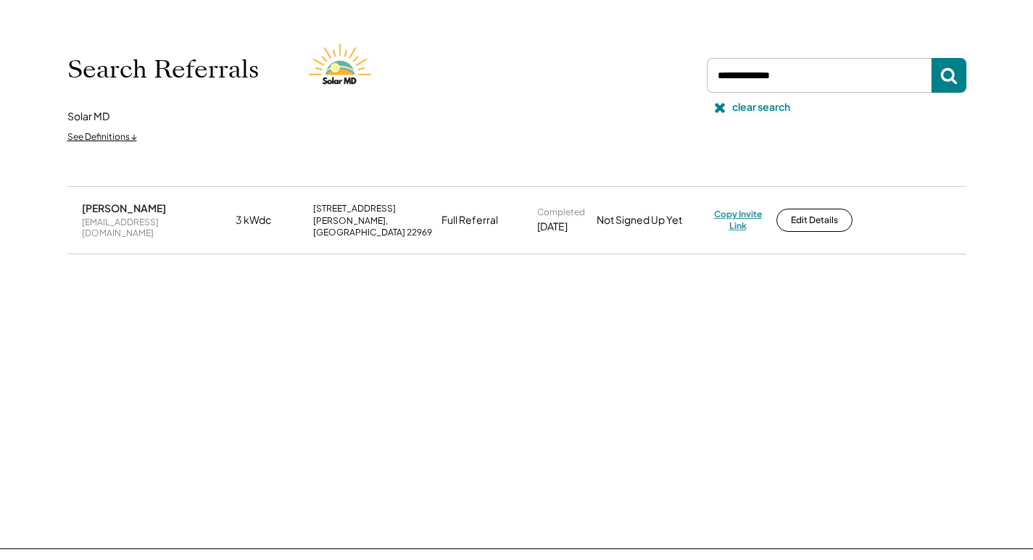
click at [737, 220] on div "Copy Invite Link" at bounding box center [738, 220] width 48 height 22
drag, startPoint x: 812, startPoint y: 75, endPoint x: 699, endPoint y: 67, distance: 113.4
click at [699, 67] on div "Search Referrals Solar MD See Definitions ↓ clear search" at bounding box center [516, 90] width 899 height 120
paste input "*********"
click at [942, 67] on icon at bounding box center [948, 75] width 17 height 17
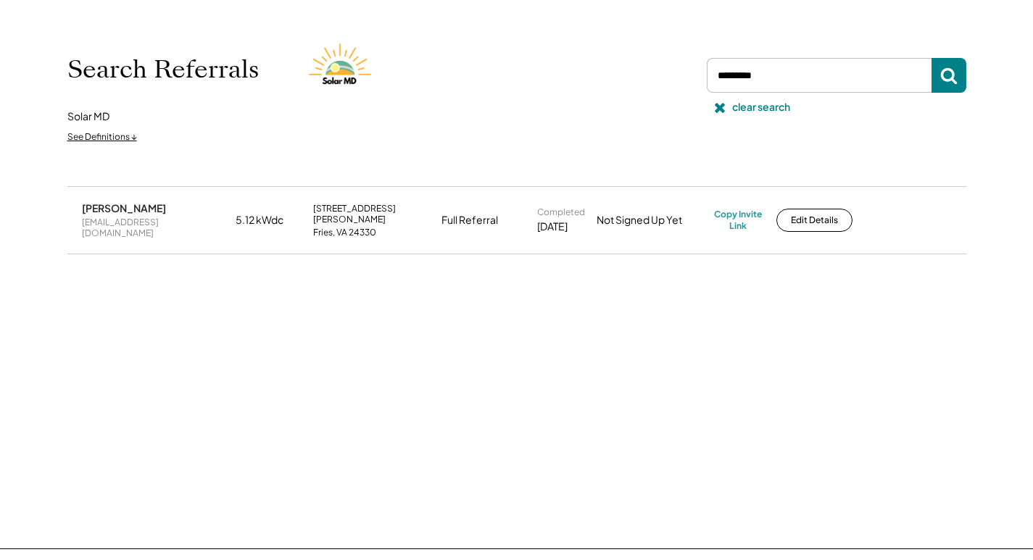
click at [141, 221] on div "[EMAIL_ADDRESS][DOMAIN_NAME]" at bounding box center [154, 228] width 145 height 22
click at [747, 210] on div "Copy Invite Link" at bounding box center [738, 220] width 48 height 22
drag, startPoint x: 787, startPoint y: 75, endPoint x: 640, endPoint y: 80, distance: 147.3
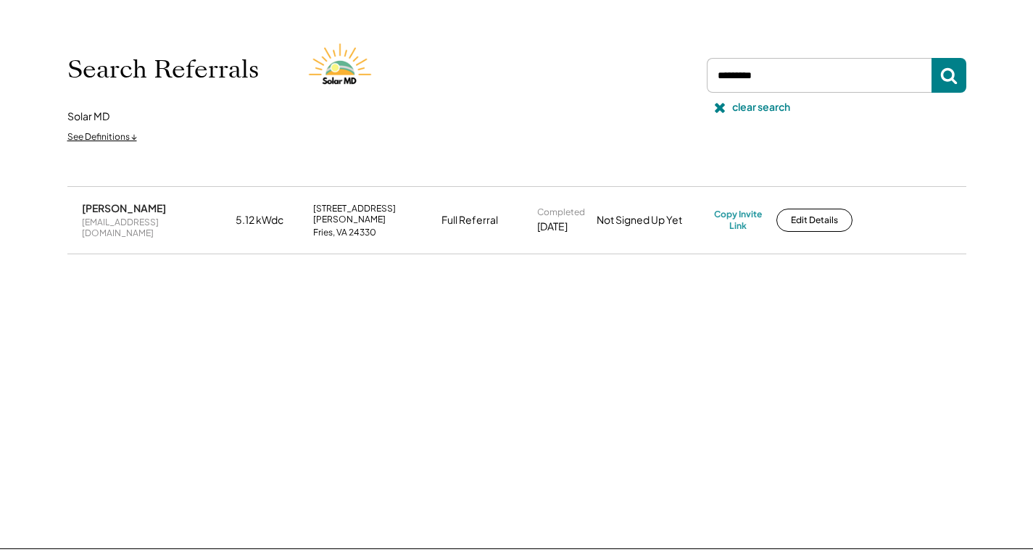
click at [639, 80] on div "Search Referrals Solar MD See Definitions ↓ clear search" at bounding box center [516, 90] width 899 height 120
paste input "**********"
click at [950, 79] on use at bounding box center [948, 76] width 17 height 17
click at [145, 224] on div "[EMAIL_ADDRESS][DOMAIN_NAME]" at bounding box center [154, 228] width 145 height 22
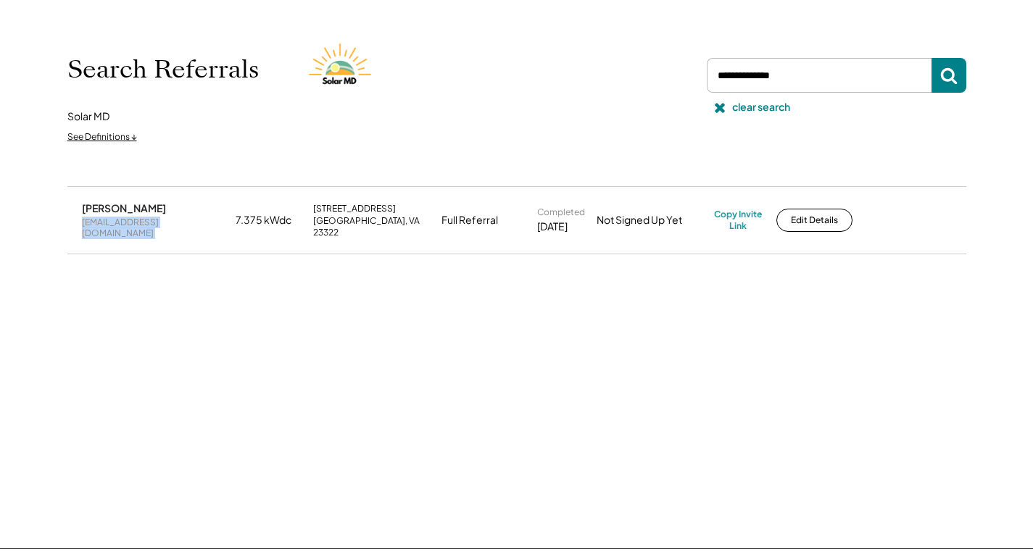
click at [145, 224] on div "[EMAIL_ADDRESS][DOMAIN_NAME]" at bounding box center [154, 228] width 145 height 22
click at [746, 211] on div "Copy Invite Link" at bounding box center [738, 220] width 48 height 22
drag, startPoint x: 811, startPoint y: 72, endPoint x: 646, endPoint y: 65, distance: 165.4
click at [620, 63] on div "Search Referrals Solar MD See Definitions ↓ clear search" at bounding box center [516, 90] width 899 height 120
paste input "**********"
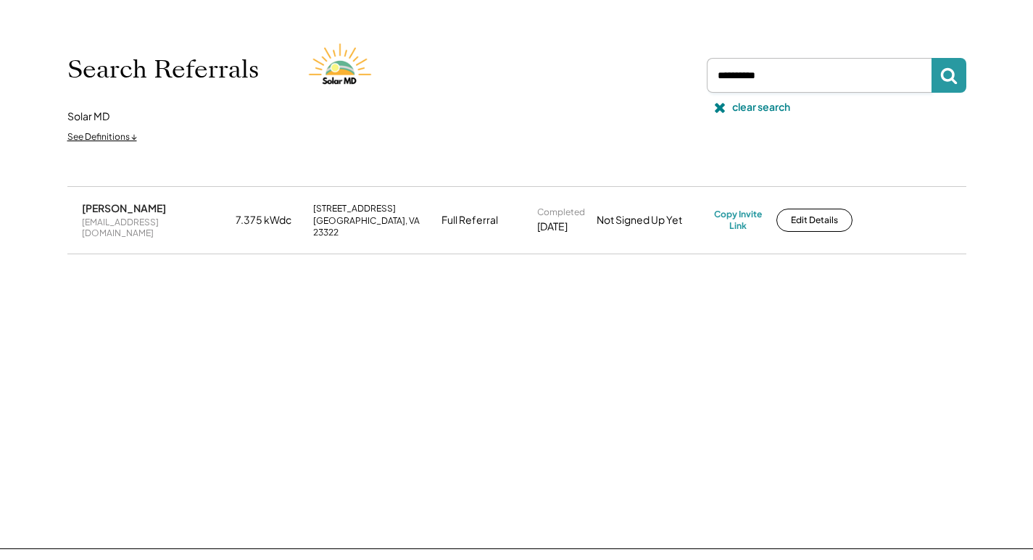
click at [953, 78] on use at bounding box center [948, 76] width 17 height 17
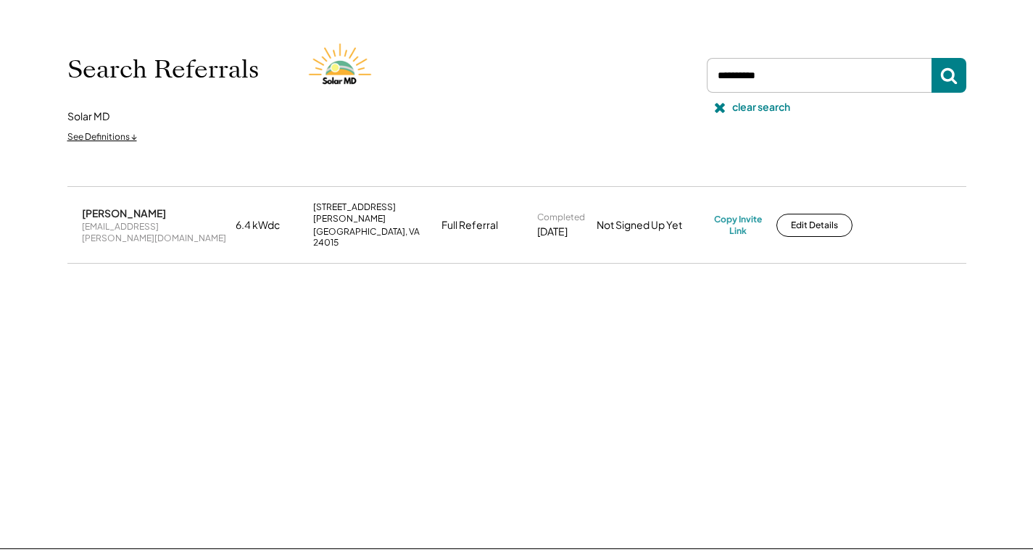
click at [125, 223] on div "[EMAIL_ADDRESS][PERSON_NAME][DOMAIN_NAME]" at bounding box center [154, 232] width 145 height 22
click at [795, 442] on div "[PERSON_NAME] [EMAIL_ADDRESS][PERSON_NAME][DOMAIN_NAME] 6.4 kWdc [STREET_ADDRES…" at bounding box center [517, 367] width 928 height 362
click at [736, 214] on div "Copy Invite Link" at bounding box center [738, 225] width 48 height 22
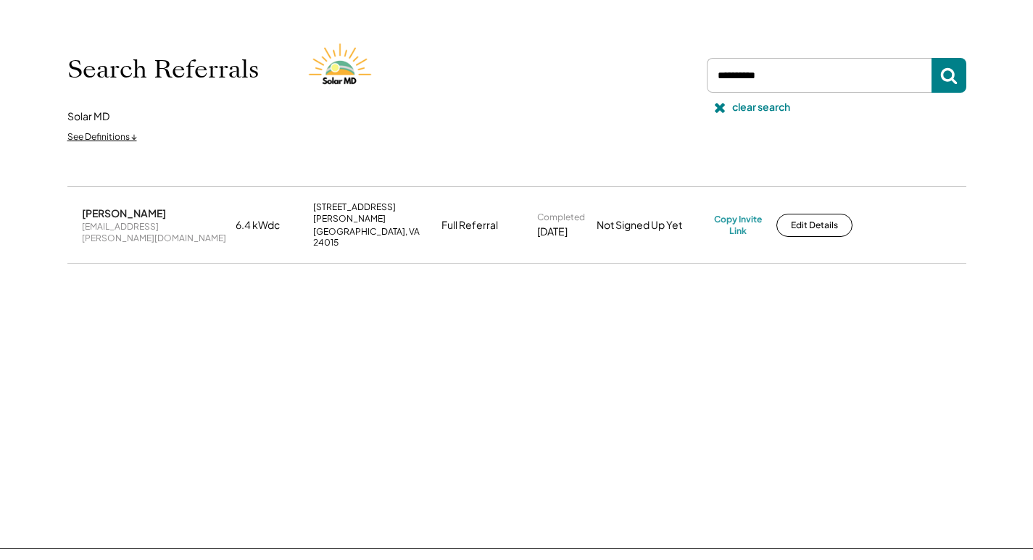
click at [668, 76] on div "Search Referrals Solar MD See Definitions ↓ clear search" at bounding box center [516, 90] width 899 height 120
paste input "*********"
click at [940, 84] on button at bounding box center [949, 75] width 35 height 35
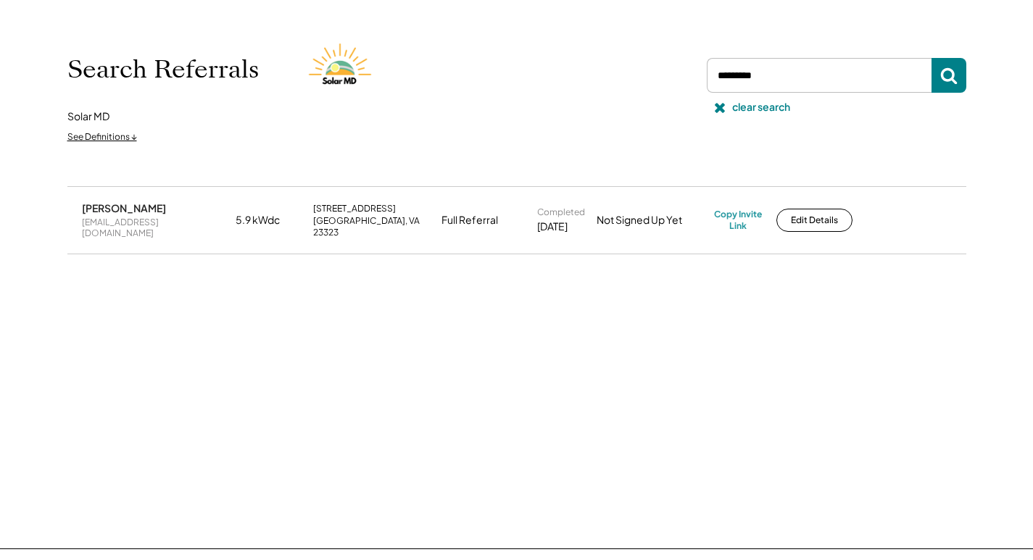
click at [141, 220] on div "[EMAIL_ADDRESS][DOMAIN_NAME]" at bounding box center [154, 228] width 145 height 22
click at [141, 223] on div "[EMAIL_ADDRESS][DOMAIN_NAME]" at bounding box center [154, 228] width 145 height 22
click at [737, 216] on div "Copy Invite Link" at bounding box center [738, 220] width 48 height 22
drag, startPoint x: 787, startPoint y: 73, endPoint x: 581, endPoint y: 69, distance: 205.9
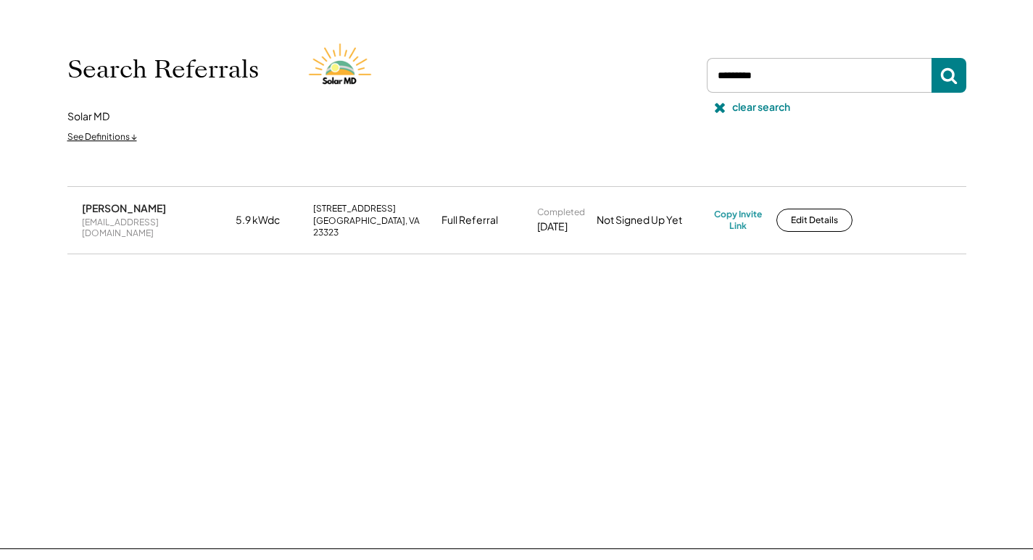
click at [577, 68] on div "Search Referrals Solar MD See Definitions ↓ clear search" at bounding box center [516, 90] width 899 height 120
paste input "**********"
click at [947, 72] on icon at bounding box center [948, 75] width 17 height 17
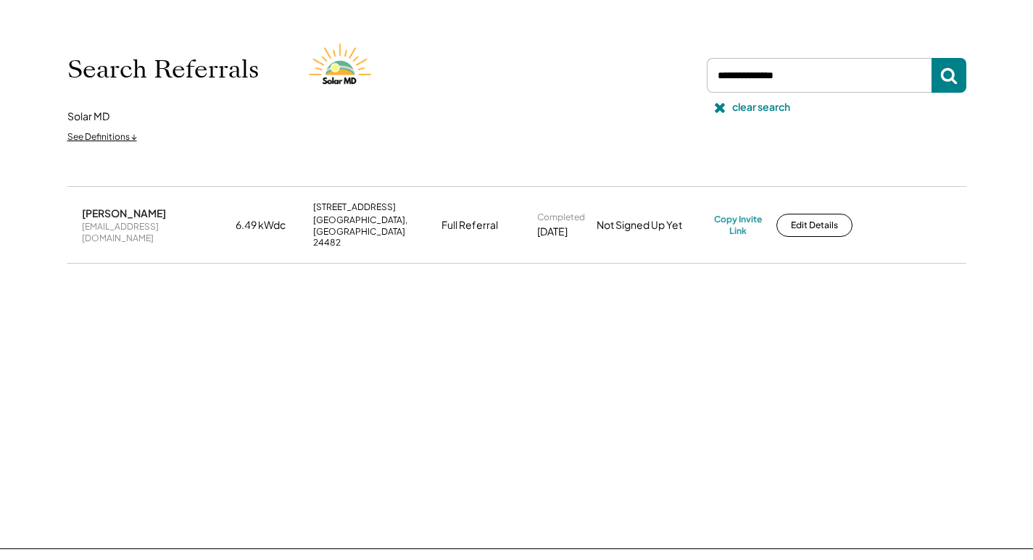
click at [144, 223] on div "[EMAIL_ADDRESS][DOMAIN_NAME]" at bounding box center [154, 232] width 145 height 22
click at [142, 223] on div "[EMAIL_ADDRESS][DOMAIN_NAME]" at bounding box center [154, 232] width 145 height 22
drag, startPoint x: 750, startPoint y: 225, endPoint x: 736, endPoint y: 219, distance: 15.6
click at [747, 223] on div "Copy Invite Link" at bounding box center [738, 225] width 48 height 22
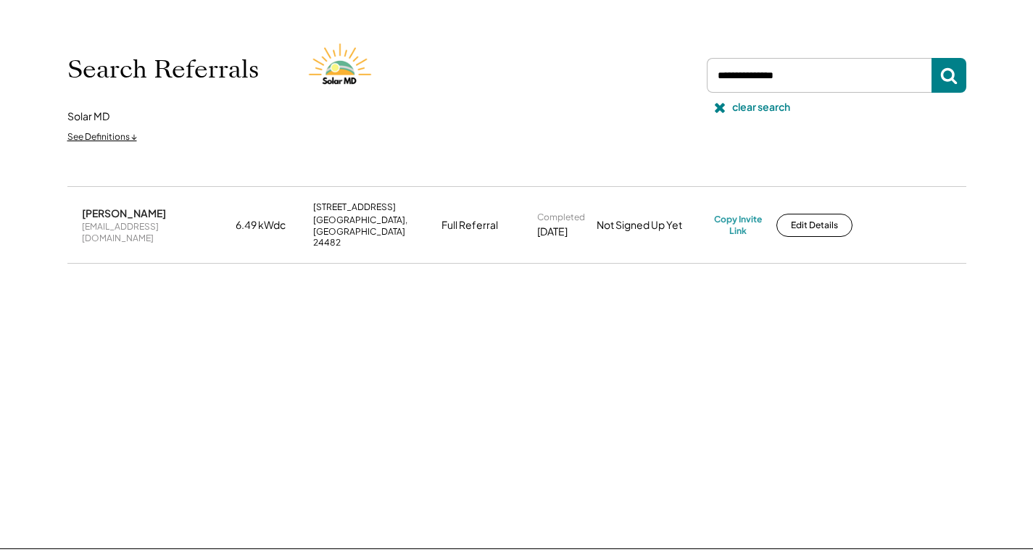
drag, startPoint x: 811, startPoint y: 77, endPoint x: 628, endPoint y: 62, distance: 183.3
click at [623, 63] on div "Search Referrals Solar MD See Definitions ↓ clear search" at bounding box center [516, 90] width 899 height 120
paste input "**********"
drag, startPoint x: 955, startPoint y: 76, endPoint x: 917, endPoint y: 67, distance: 38.7
click at [950, 76] on icon at bounding box center [948, 75] width 17 height 17
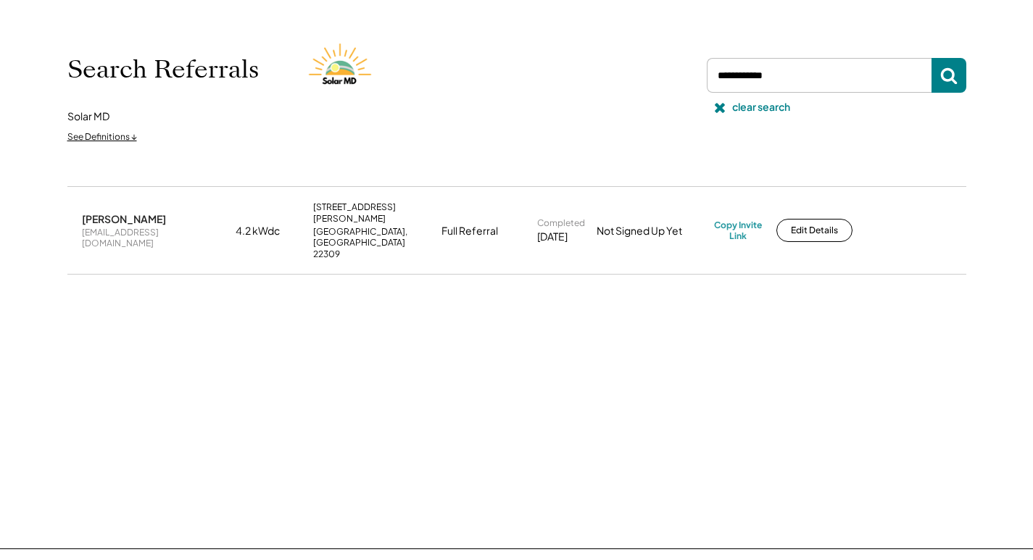
click at [111, 227] on div "[EMAIL_ADDRESS][DOMAIN_NAME]" at bounding box center [154, 238] width 145 height 22
click at [747, 203] on div "[PERSON_NAME] [EMAIL_ADDRESS][DOMAIN_NAME] 4.2 kWdc [STREET_ADDRESS][PERSON_NAM…" at bounding box center [516, 230] width 899 height 87
click at [746, 220] on div "Copy Invite Link" at bounding box center [738, 231] width 48 height 22
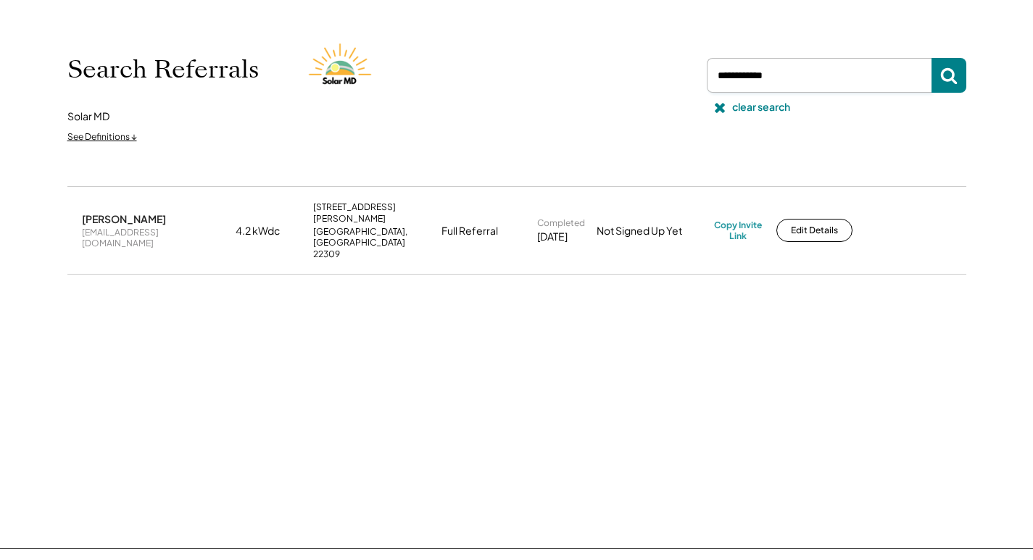
drag, startPoint x: 791, startPoint y: 69, endPoint x: 805, endPoint y: 97, distance: 31.8
click at [691, 84] on div "Search Referrals Solar MD See Definitions ↓ clear search" at bounding box center [516, 90] width 899 height 120
paste input "**********"
click at [943, 77] on use at bounding box center [948, 76] width 17 height 17
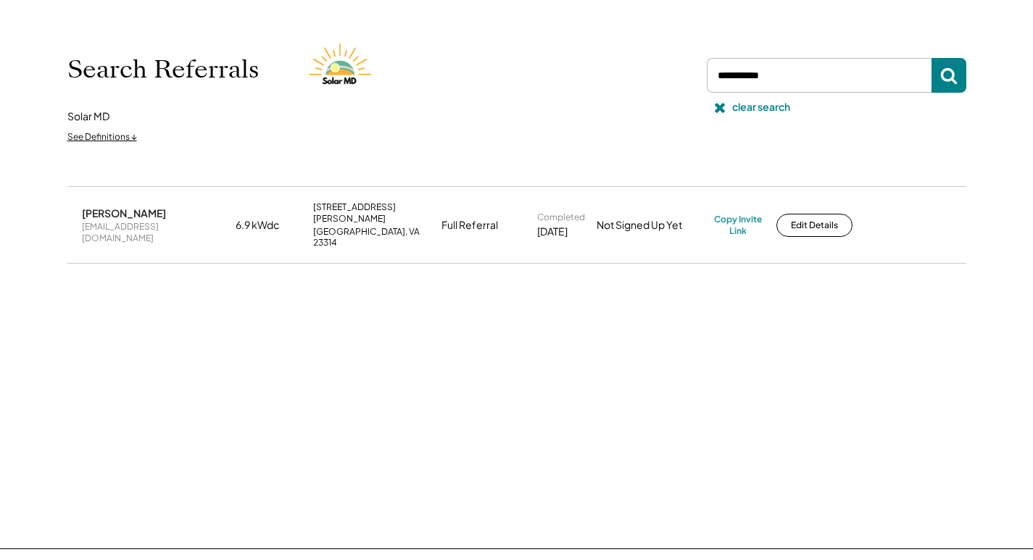
click at [160, 227] on div "[EMAIL_ADDRESS][DOMAIN_NAME]" at bounding box center [154, 232] width 145 height 22
click at [159, 228] on div "[EMAIL_ADDRESS][DOMAIN_NAME]" at bounding box center [154, 232] width 145 height 22
click at [730, 214] on div "Copy Invite Link" at bounding box center [738, 225] width 48 height 22
drag, startPoint x: 631, startPoint y: 78, endPoint x: 679, endPoint y: 92, distance: 49.8
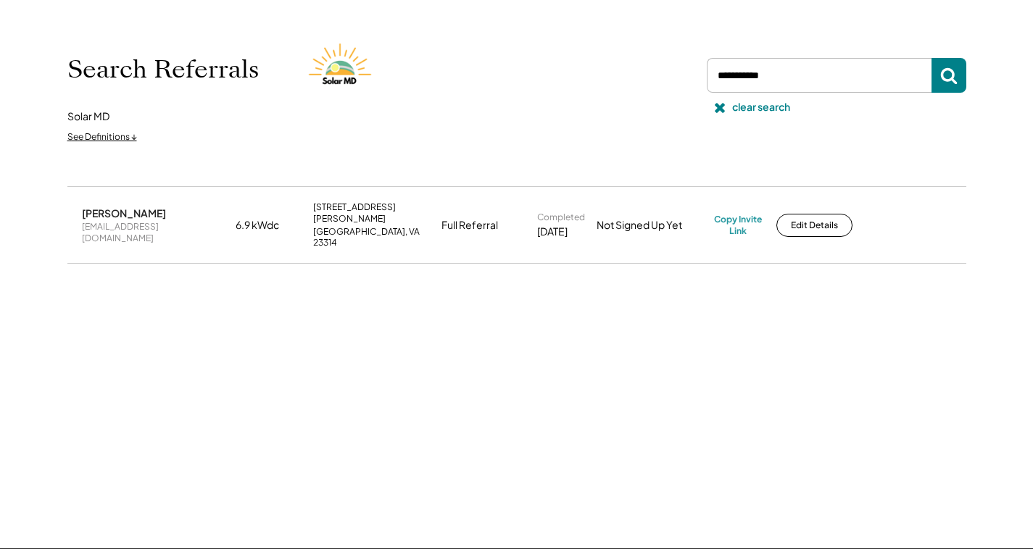
click at [633, 80] on div "Search Referrals Solar MD See Definitions ↓ clear search" at bounding box center [516, 90] width 899 height 120
paste input "**********"
drag, startPoint x: 984, startPoint y: 73, endPoint x: 974, endPoint y: 75, distance: 9.7
click at [981, 74] on div "Search Referrals Solar MD See Definitions ↓ clear search [PERSON_NAME] [EMAIL_A…" at bounding box center [516, 270] width 1033 height 555
click at [957, 74] on button at bounding box center [949, 75] width 35 height 35
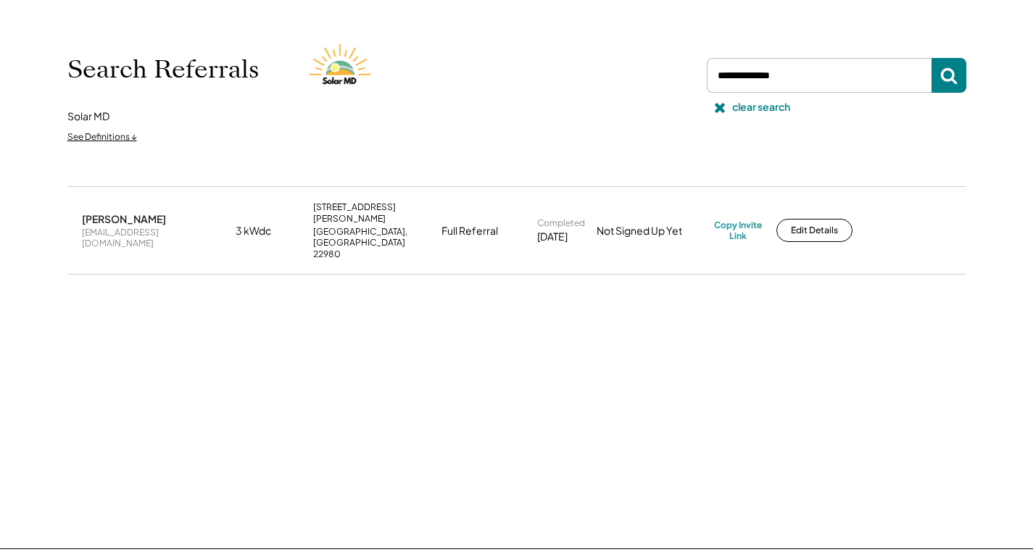
click at [126, 227] on div "[EMAIL_ADDRESS][DOMAIN_NAME]" at bounding box center [154, 238] width 145 height 22
click at [730, 220] on div "Copy Invite Link" at bounding box center [738, 231] width 48 height 22
click at [648, 85] on div "Search Referrals Solar MD See Definitions ↓ clear search" at bounding box center [516, 90] width 899 height 120
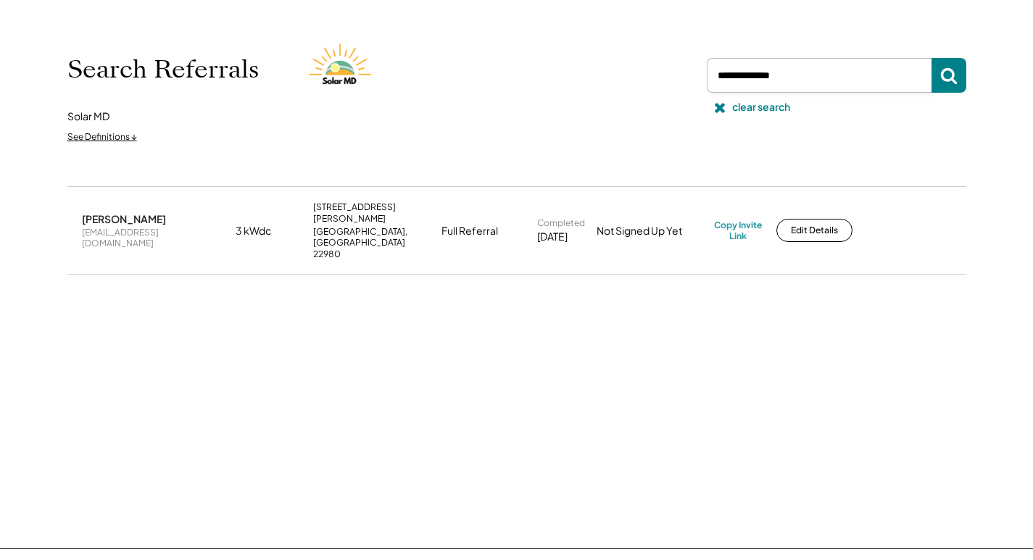
paste input "********"
click at [937, 72] on button at bounding box center [949, 75] width 35 height 35
click at [119, 227] on div "[EMAIL_ADDRESS][DOMAIN_NAME]" at bounding box center [154, 238] width 145 height 22
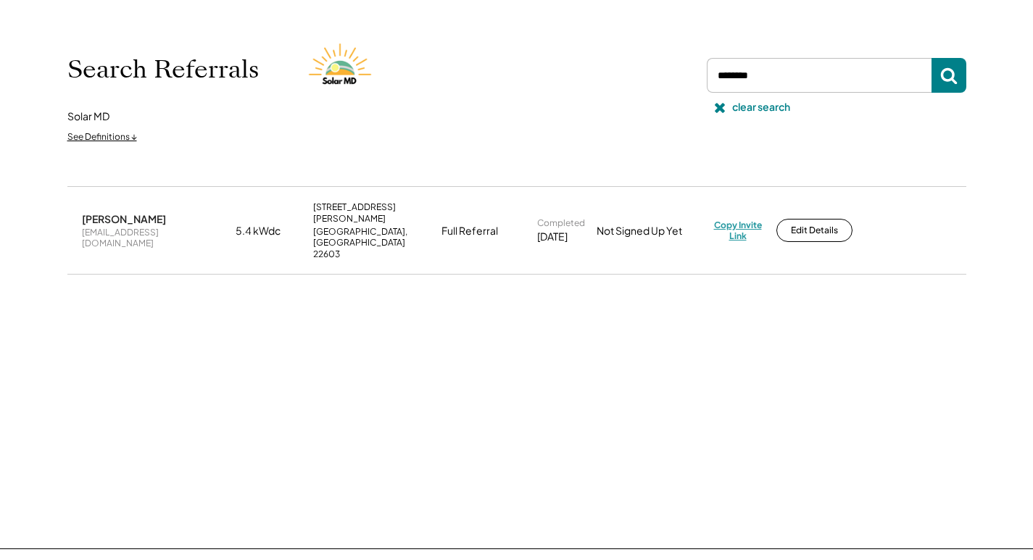
click at [738, 220] on div "Copy Invite Link" at bounding box center [738, 231] width 48 height 22
drag, startPoint x: 768, startPoint y: 80, endPoint x: 705, endPoint y: 77, distance: 63.1
click at [703, 80] on div at bounding box center [834, 75] width 265 height 35
paste input "**********"
type input "**********"
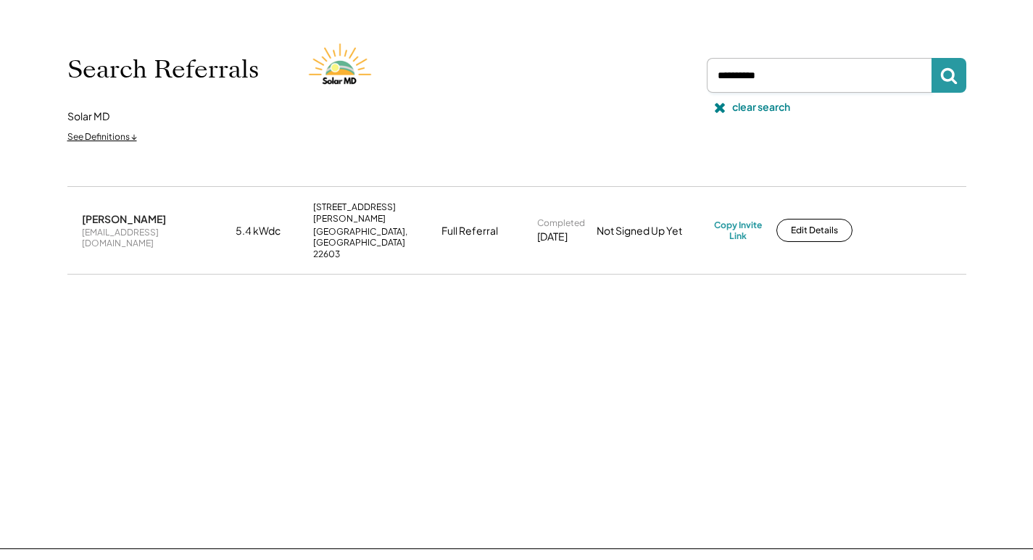
click at [945, 82] on icon at bounding box center [948, 75] width 17 height 17
click at [128, 221] on div "[PERSON_NAME][EMAIL_ADDRESS][DOMAIN_NAME]" at bounding box center [154, 238] width 145 height 34
click at [129, 221] on div "[PERSON_NAME][EMAIL_ADDRESS][DOMAIN_NAME]" at bounding box center [154, 238] width 145 height 34
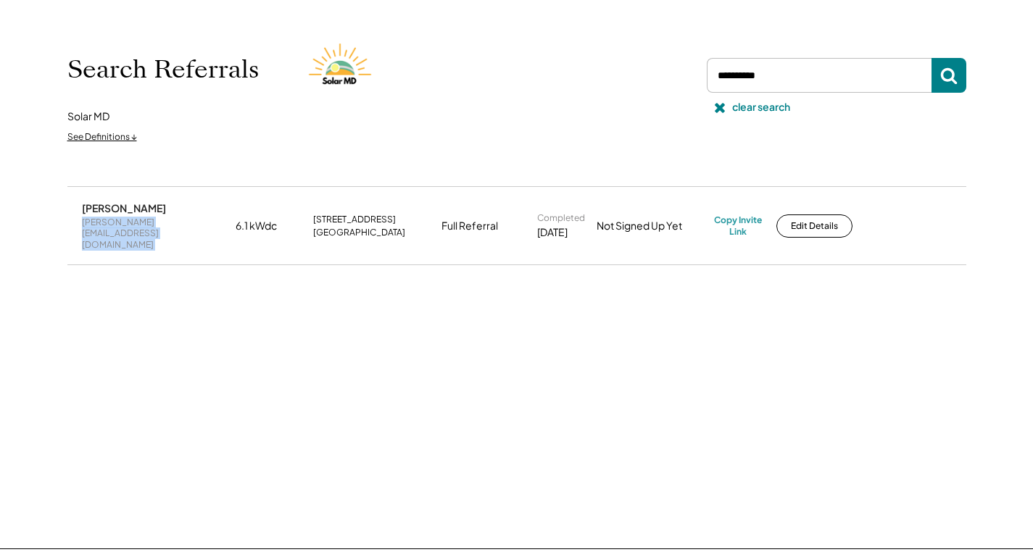
click at [130, 221] on div "[PERSON_NAME][EMAIL_ADDRESS][DOMAIN_NAME]" at bounding box center [154, 234] width 145 height 34
click at [139, 221] on div "[PERSON_NAME][EMAIL_ADDRESS][DOMAIN_NAME]" at bounding box center [154, 234] width 145 height 34
click at [139, 220] on div "[PERSON_NAME][EMAIL_ADDRESS][DOMAIN_NAME]" at bounding box center [154, 234] width 145 height 34
click at [191, 204] on div "[PERSON_NAME] [PERSON_NAME][EMAIL_ADDRESS][DOMAIN_NAME]" at bounding box center [154, 226] width 145 height 49
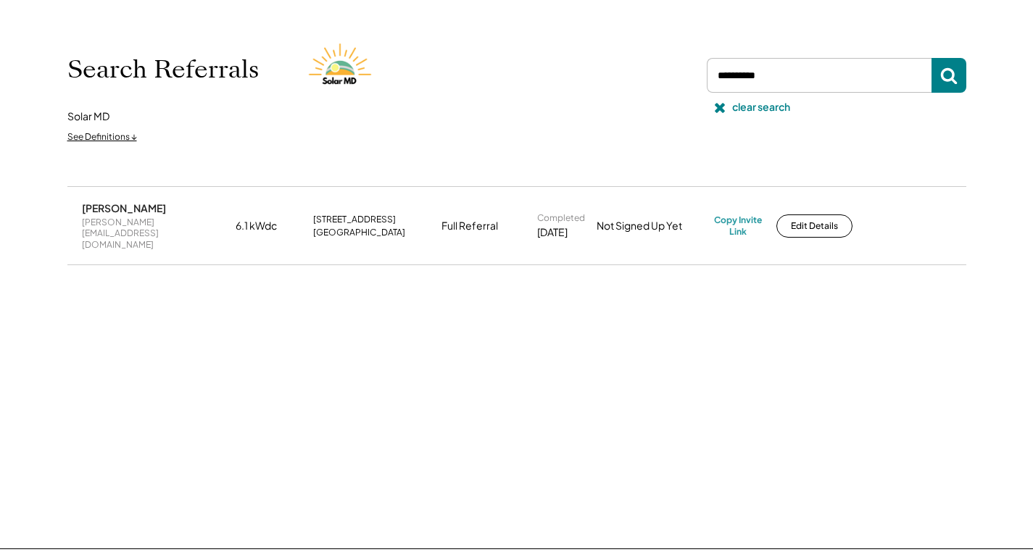
click at [171, 220] on div "[PERSON_NAME][EMAIL_ADDRESS][DOMAIN_NAME]" at bounding box center [154, 234] width 145 height 34
click at [172, 218] on div "[PERSON_NAME][EMAIL_ADDRESS][DOMAIN_NAME]" at bounding box center [154, 234] width 145 height 34
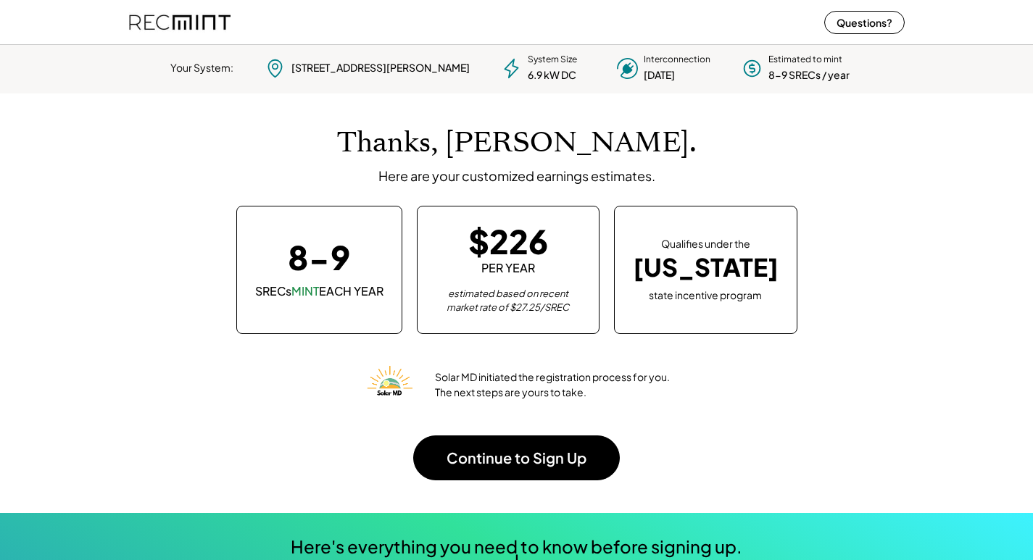
scroll to position [204, 405]
